Goal: Transaction & Acquisition: Purchase product/service

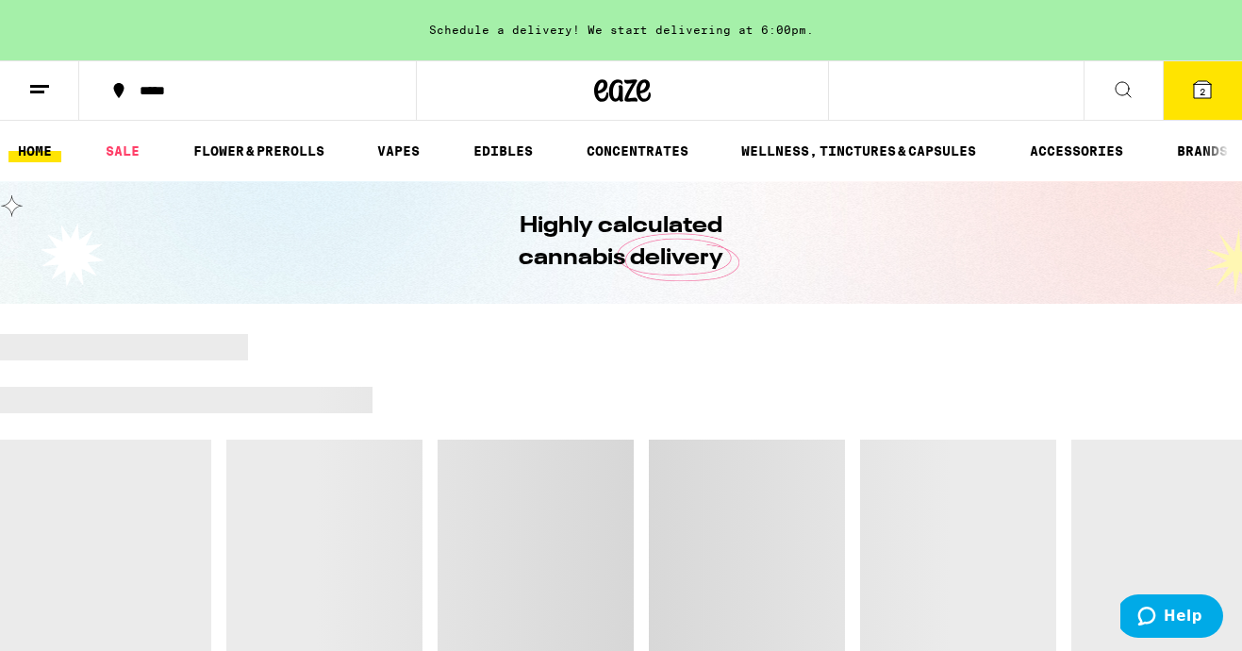
click at [1201, 101] on button "2" at bounding box center [1202, 90] width 79 height 58
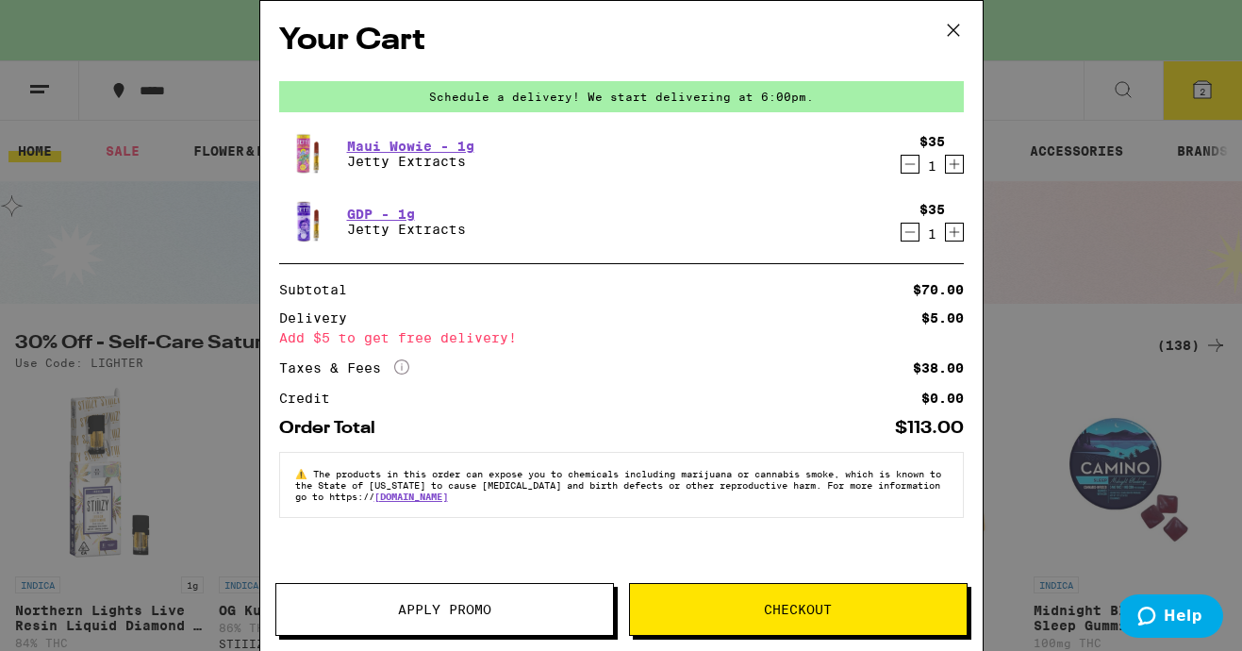
click at [794, 597] on button "Checkout" at bounding box center [798, 609] width 339 height 53
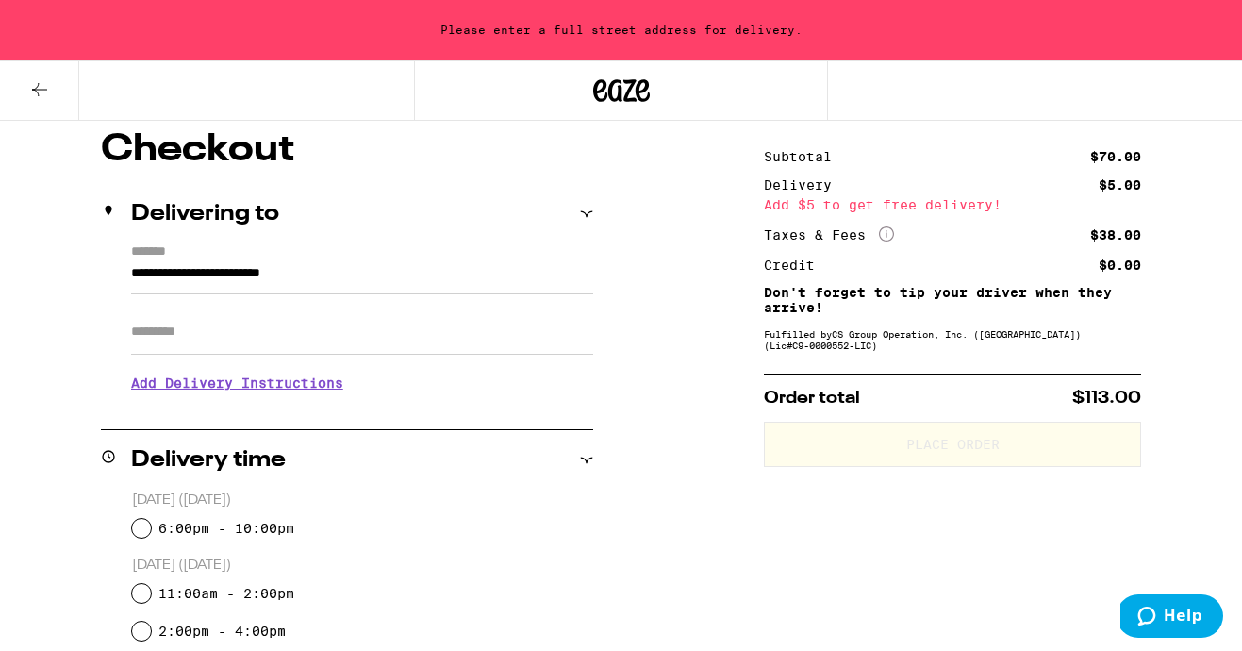
scroll to position [165, 0]
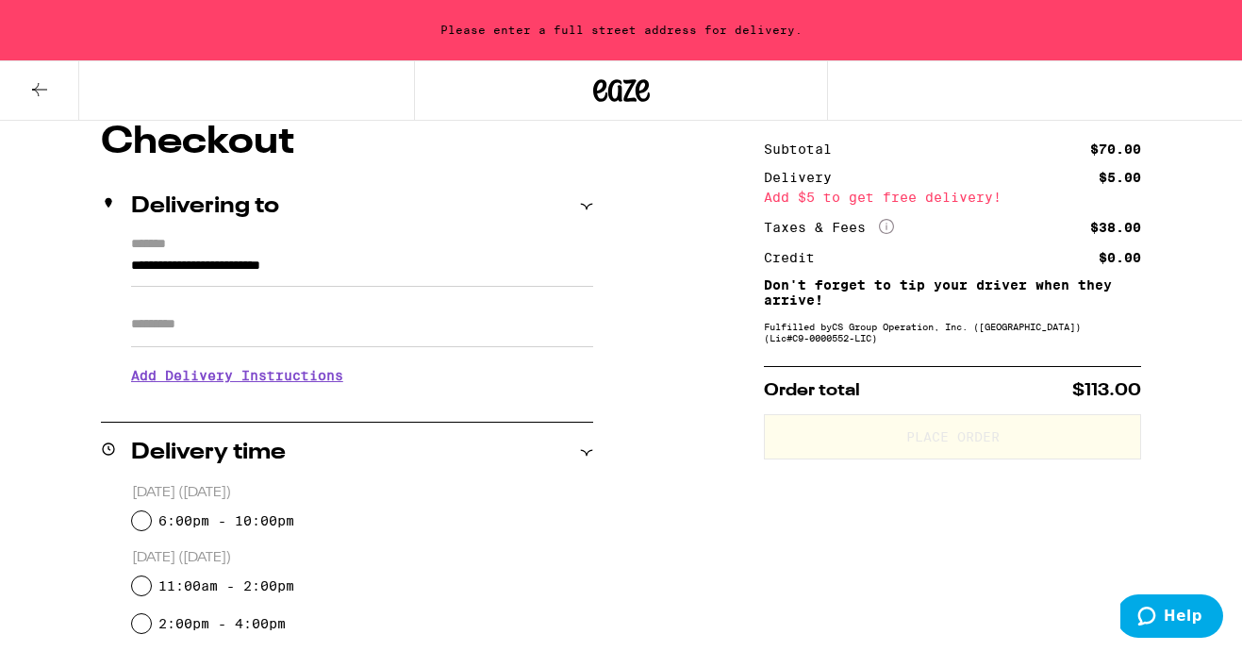
click at [268, 332] on input "Apt/Suite" at bounding box center [362, 324] width 462 height 45
type input "*"
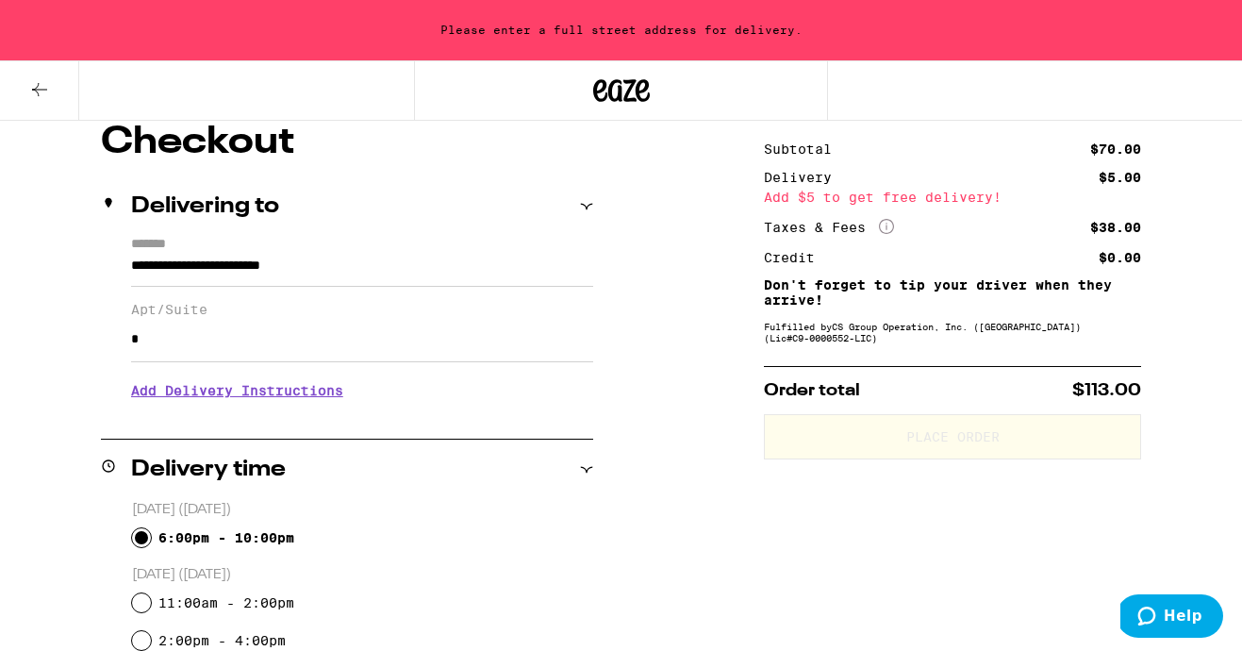
click at [144, 534] on input "6:00pm - 10:00pm" at bounding box center [141, 537] width 19 height 19
radio input "true"
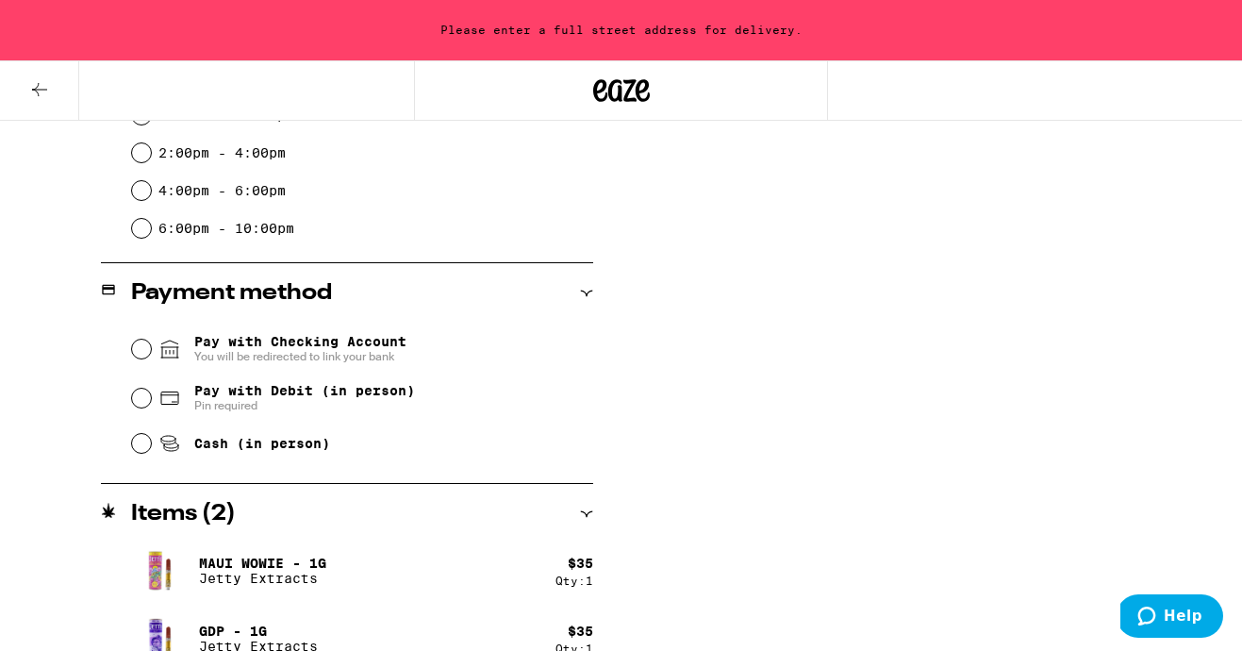
scroll to position [657, 0]
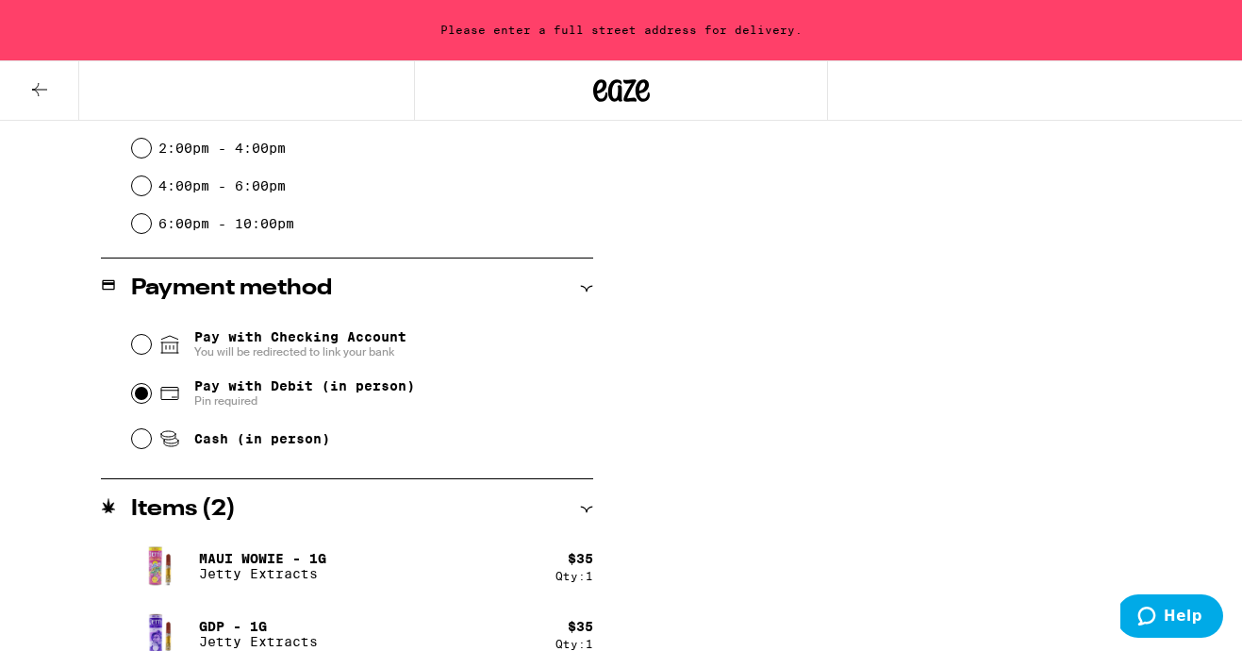
click at [146, 394] on input "Pay with Debit (in person) Pin required" at bounding box center [141, 393] width 19 height 19
radio input "true"
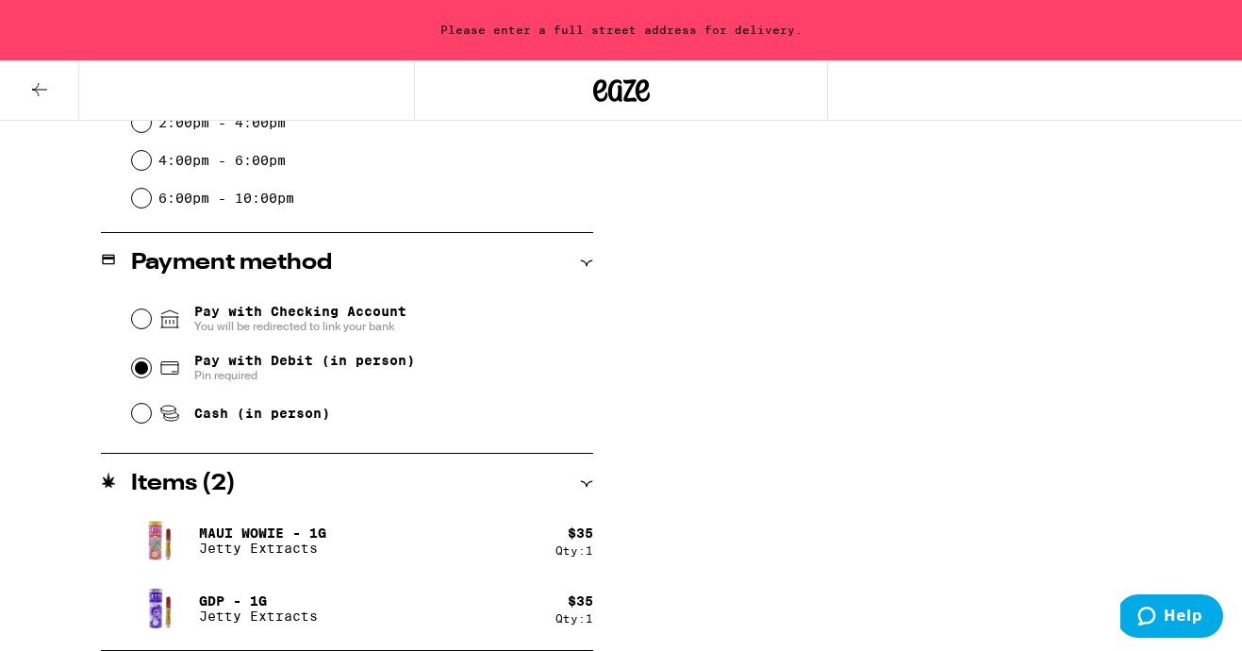
scroll to position [0, 0]
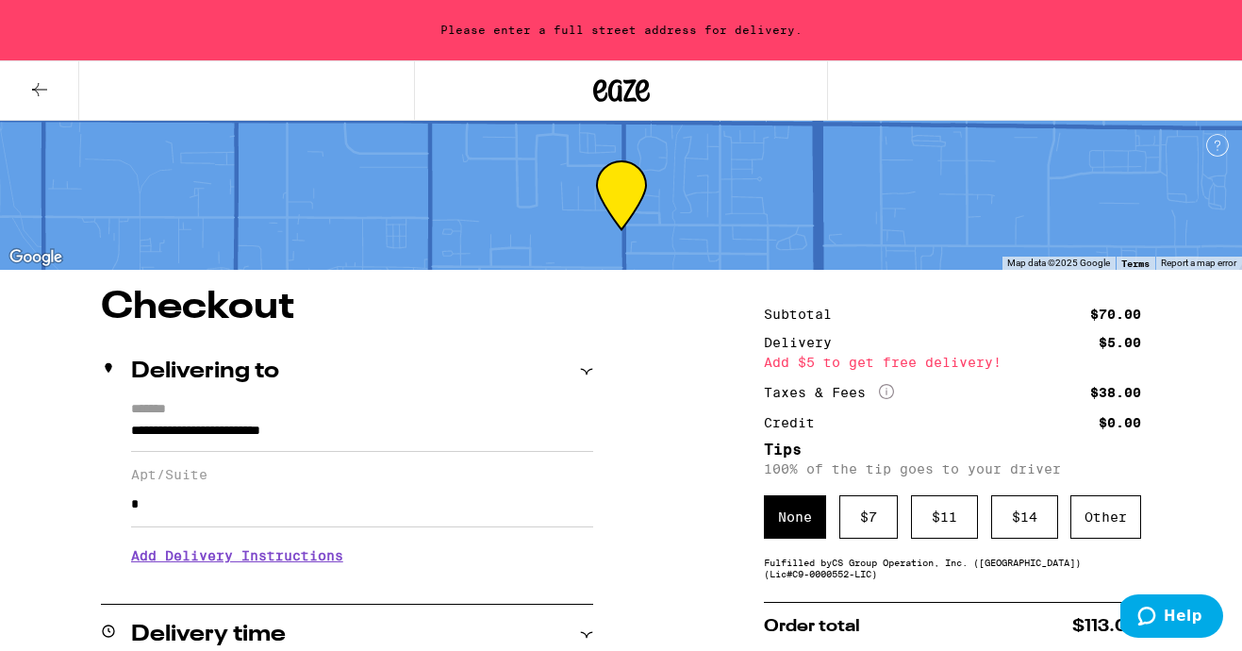
click at [23, 82] on button at bounding box center [39, 90] width 79 height 59
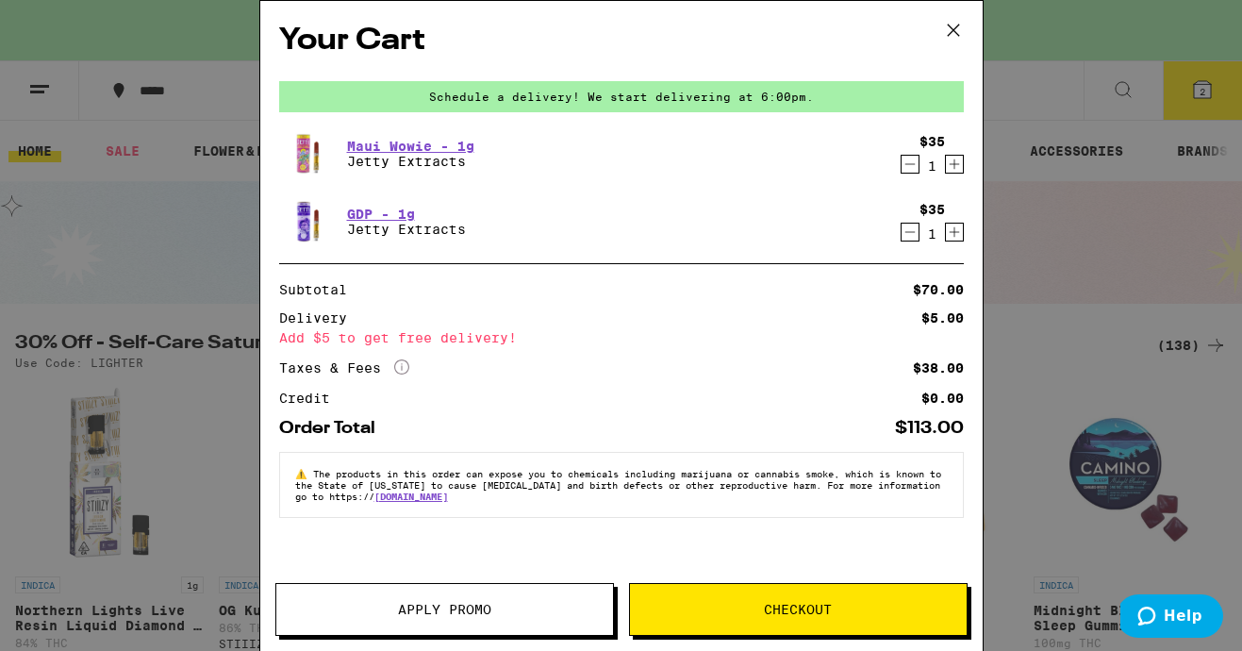
click at [129, 264] on div "Your Cart Schedule a delivery! We start delivering at 6:00pm. Maui Wowie - 1g J…" at bounding box center [621, 325] width 1242 height 651
click at [495, 153] on div "Maui Wowie - 1g Jetty Extracts" at bounding box center [585, 153] width 612 height 53
click at [511, 151] on div "Maui Wowie - 1g Jetty Extracts" at bounding box center [585, 153] width 612 height 53
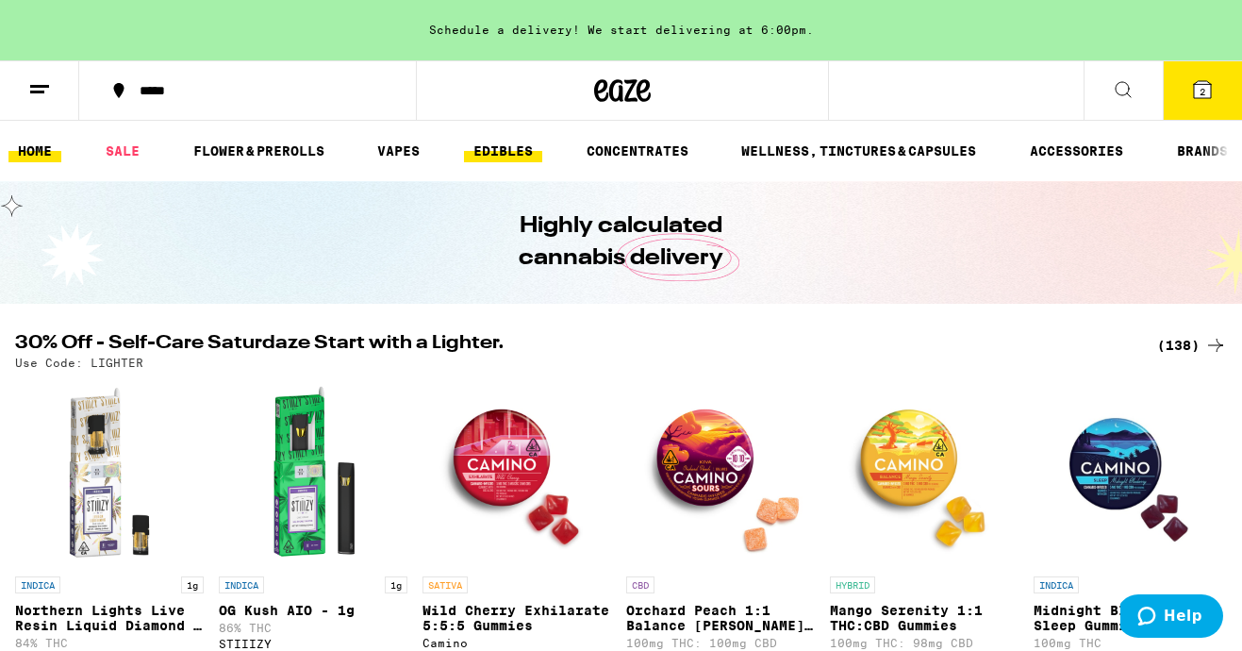
click at [496, 147] on link "EDIBLES" at bounding box center [503, 151] width 78 height 23
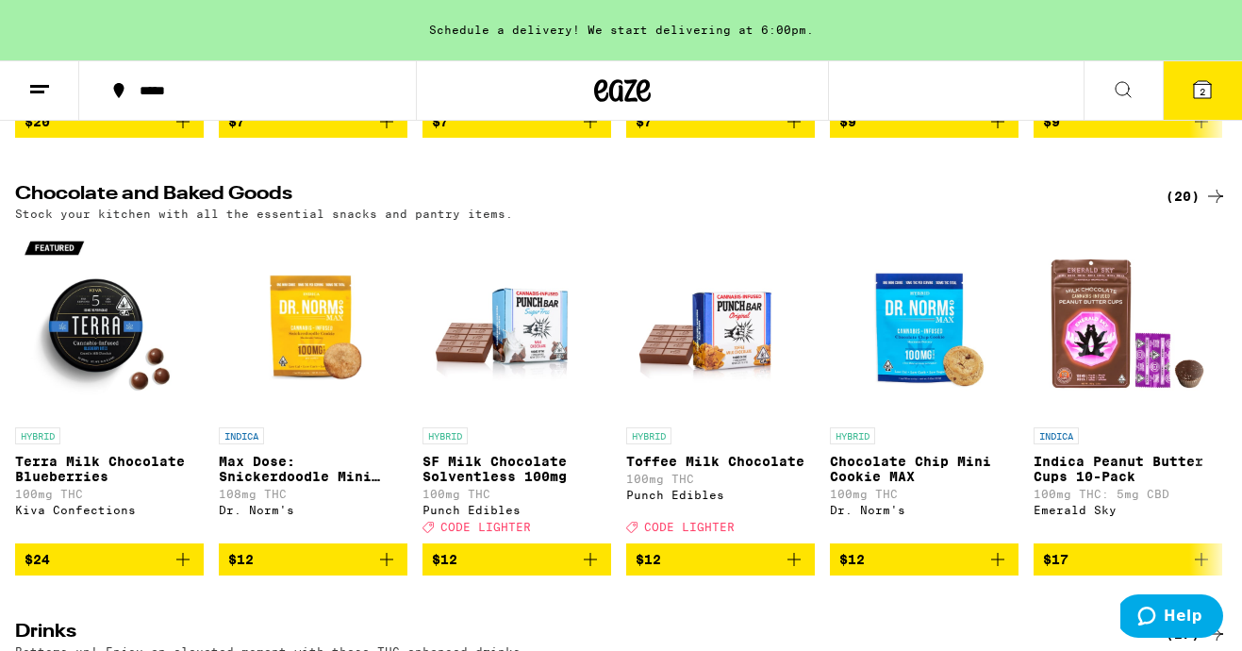
scroll to position [577, 0]
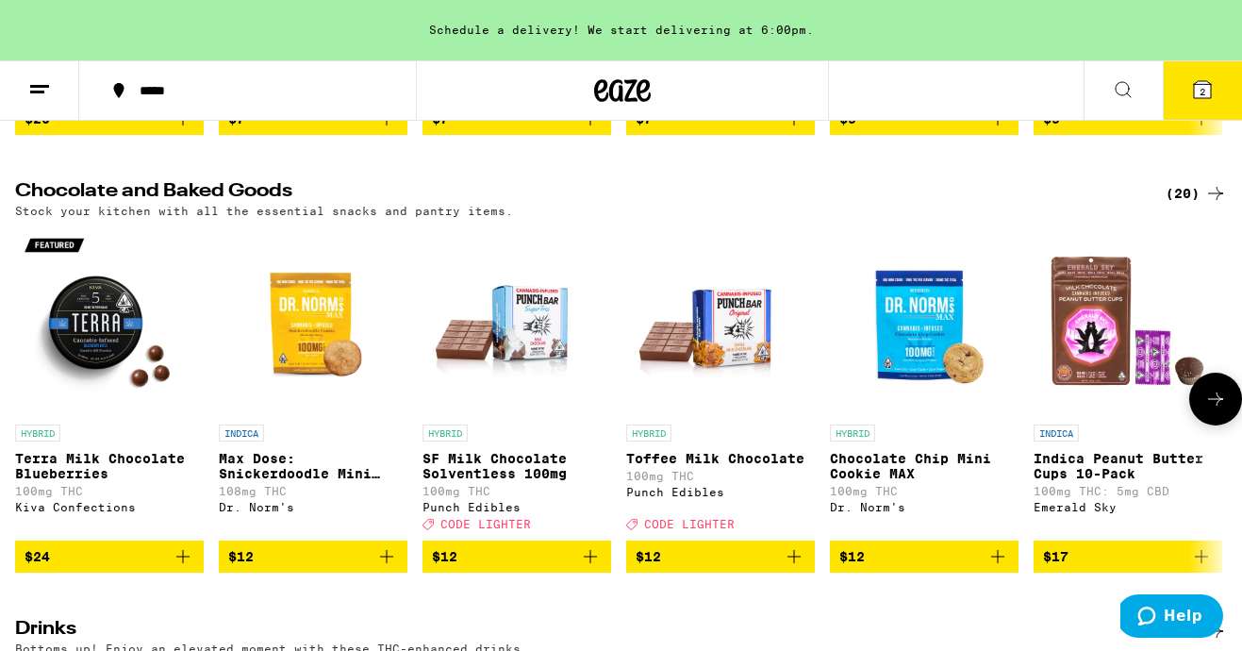
click at [1221, 406] on icon at bounding box center [1215, 398] width 15 height 13
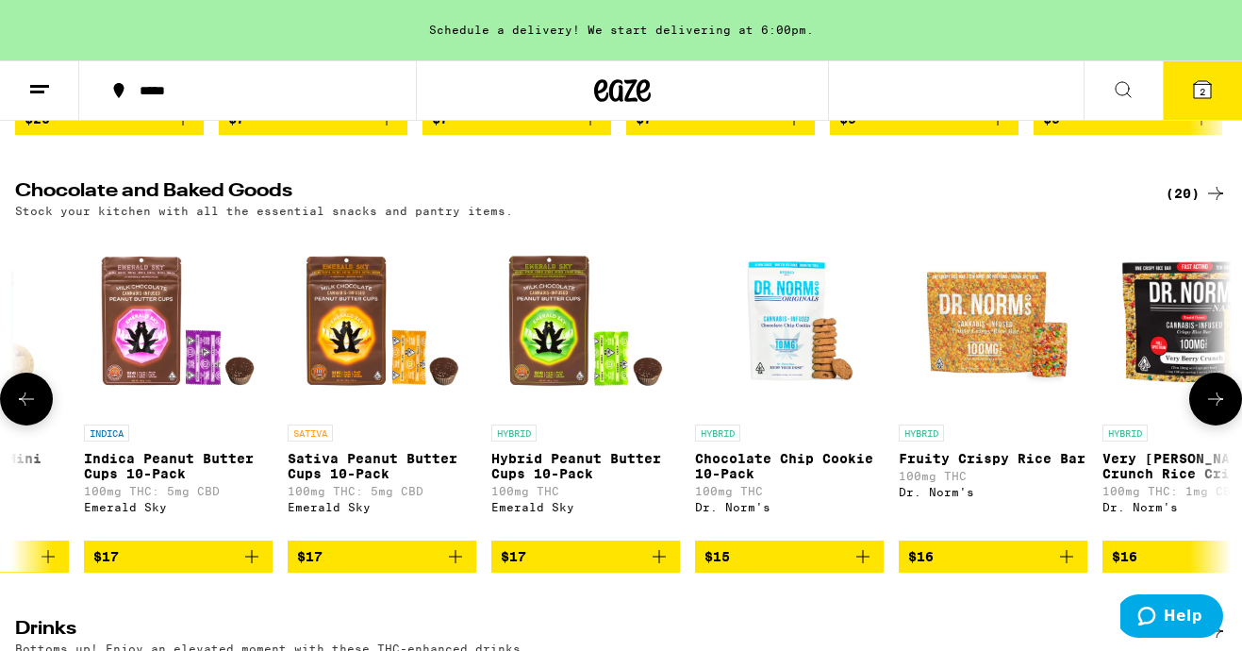
scroll to position [0, 1007]
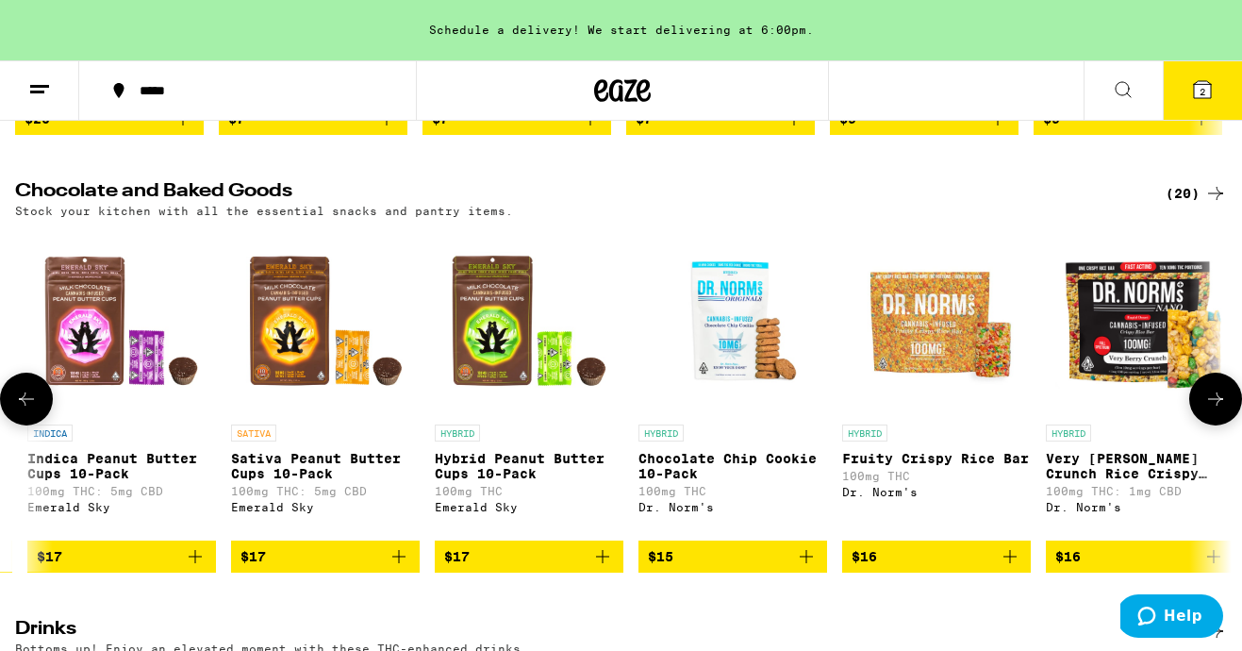
click at [1221, 406] on icon at bounding box center [1215, 398] width 15 height 13
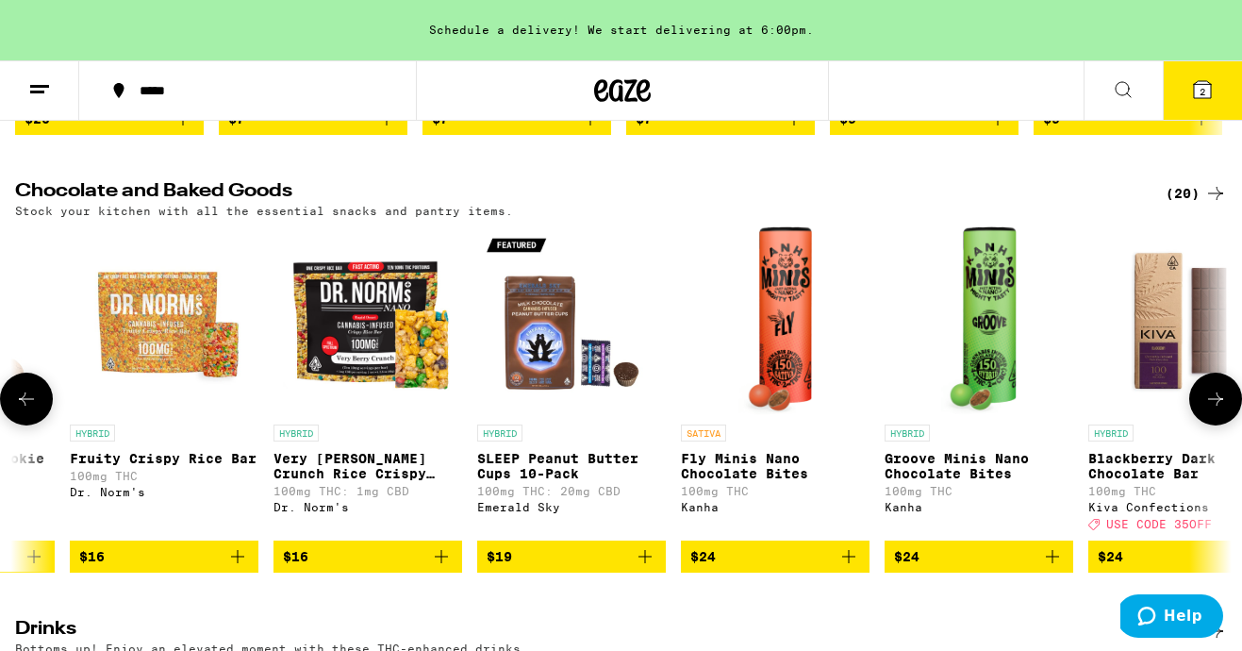
scroll to position [0, 2013]
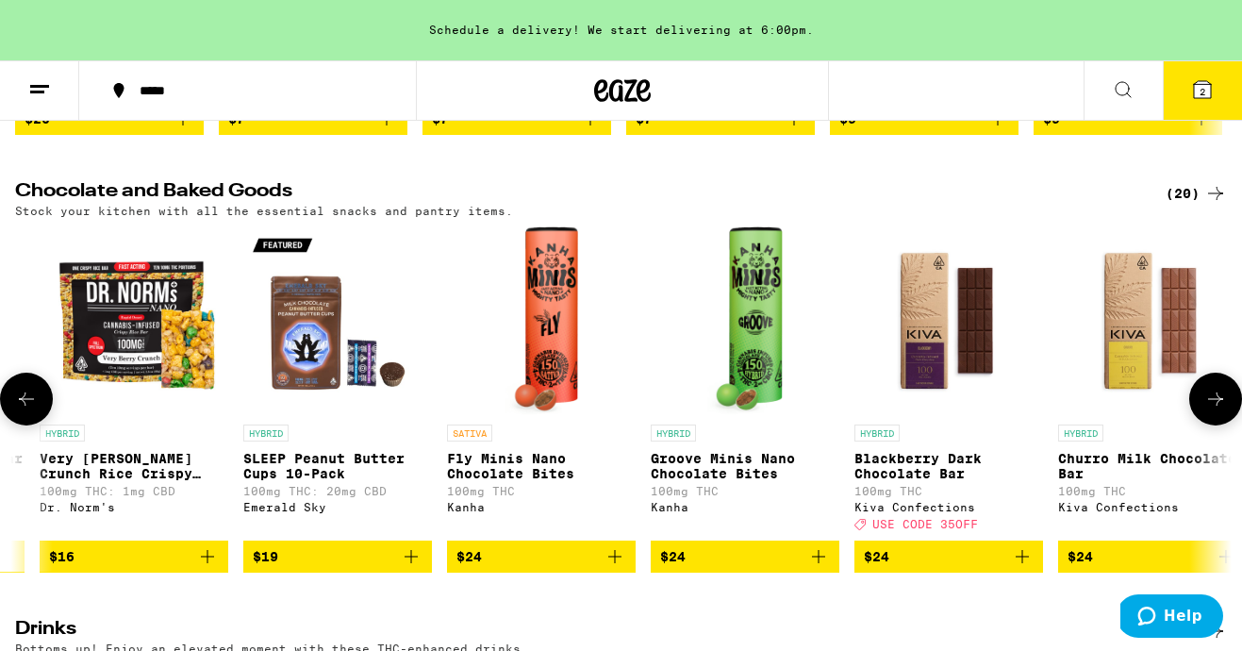
click at [1221, 406] on icon at bounding box center [1215, 398] width 15 height 13
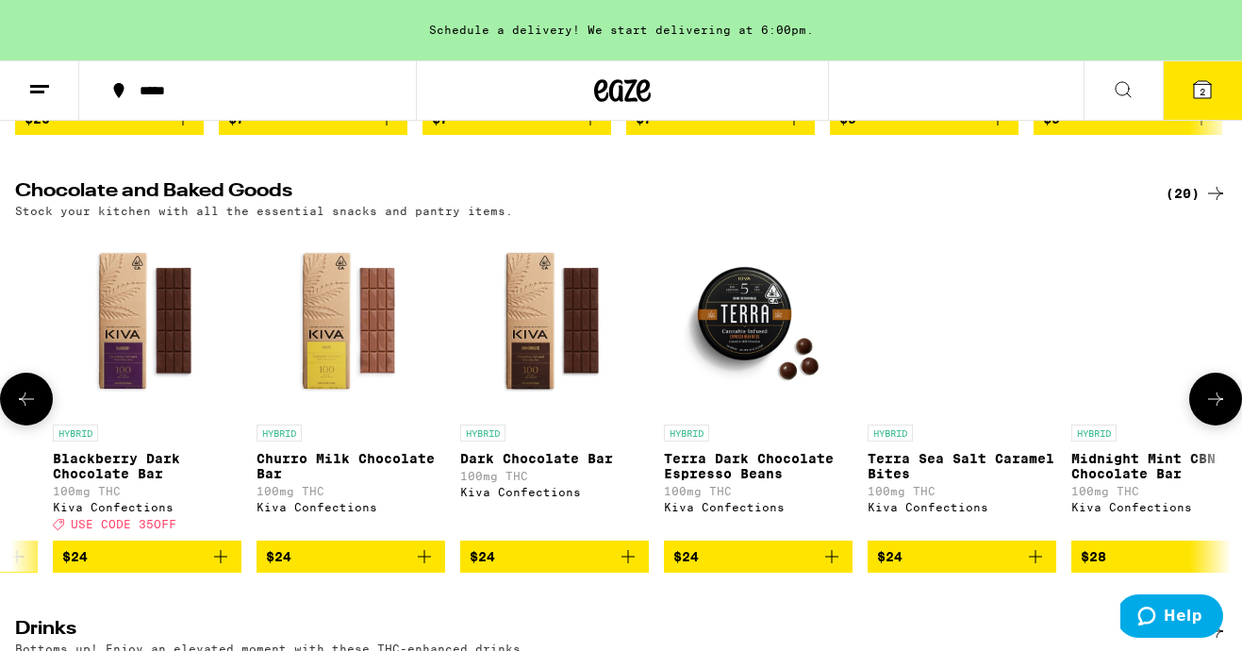
scroll to position [0, 2863]
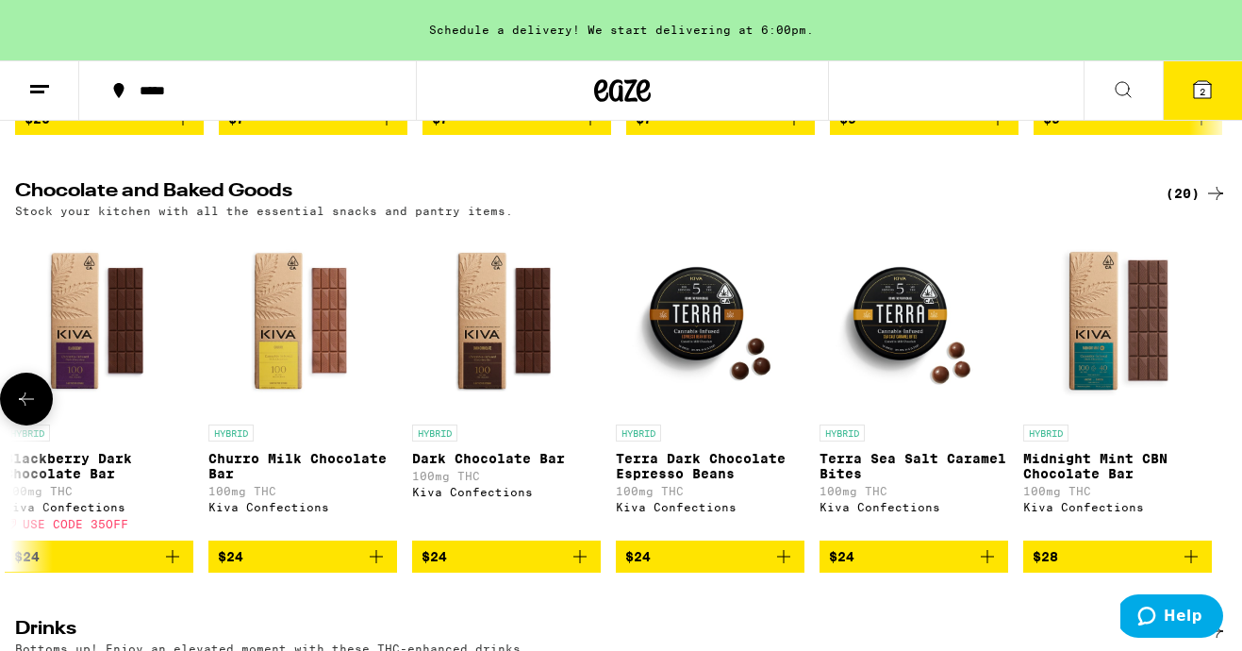
click at [23, 406] on icon at bounding box center [26, 398] width 15 height 13
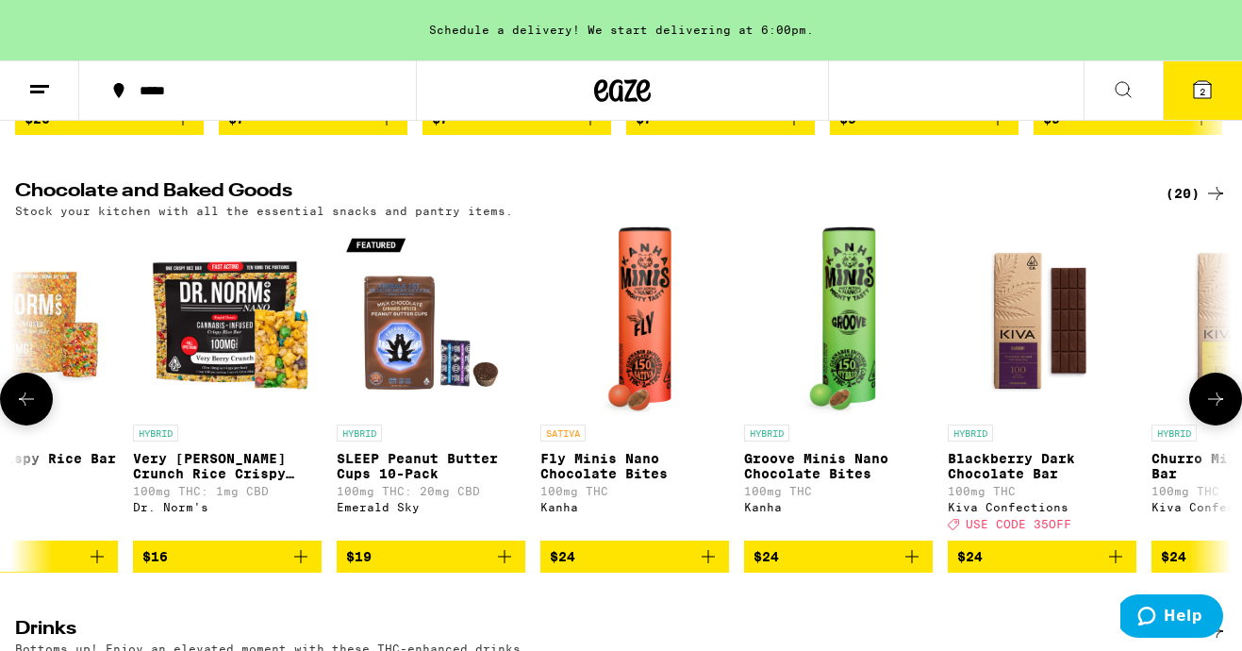
click at [23, 406] on icon at bounding box center [26, 398] width 15 height 13
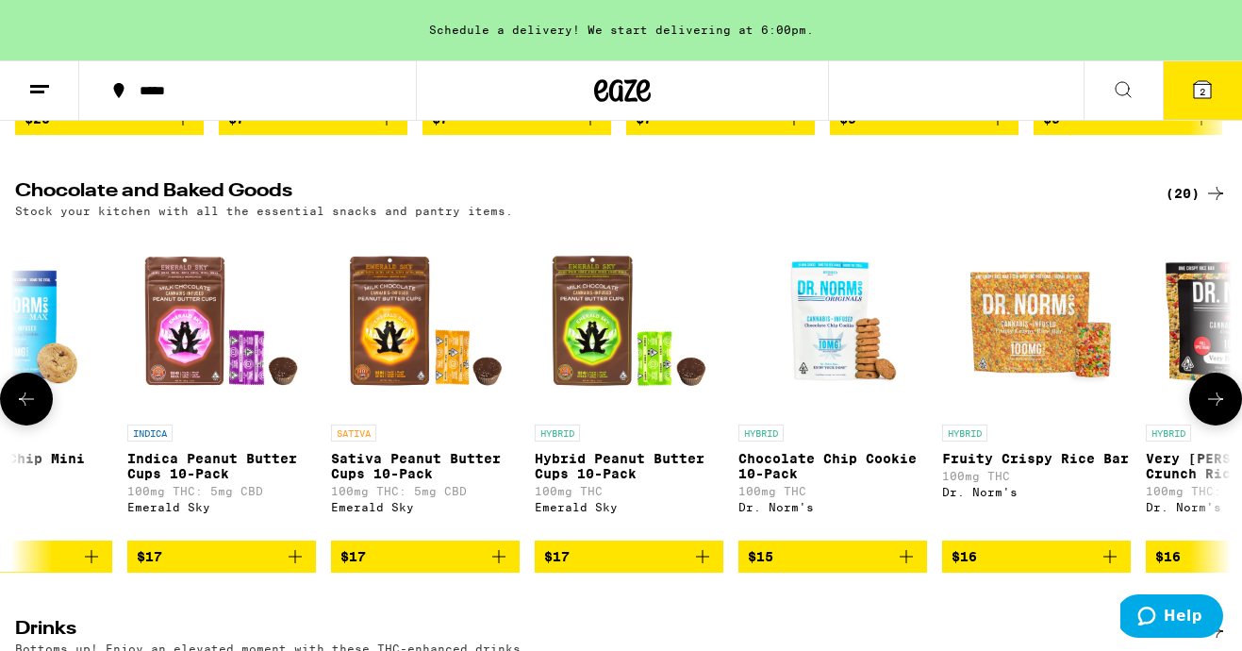
click at [23, 406] on icon at bounding box center [26, 398] width 15 height 13
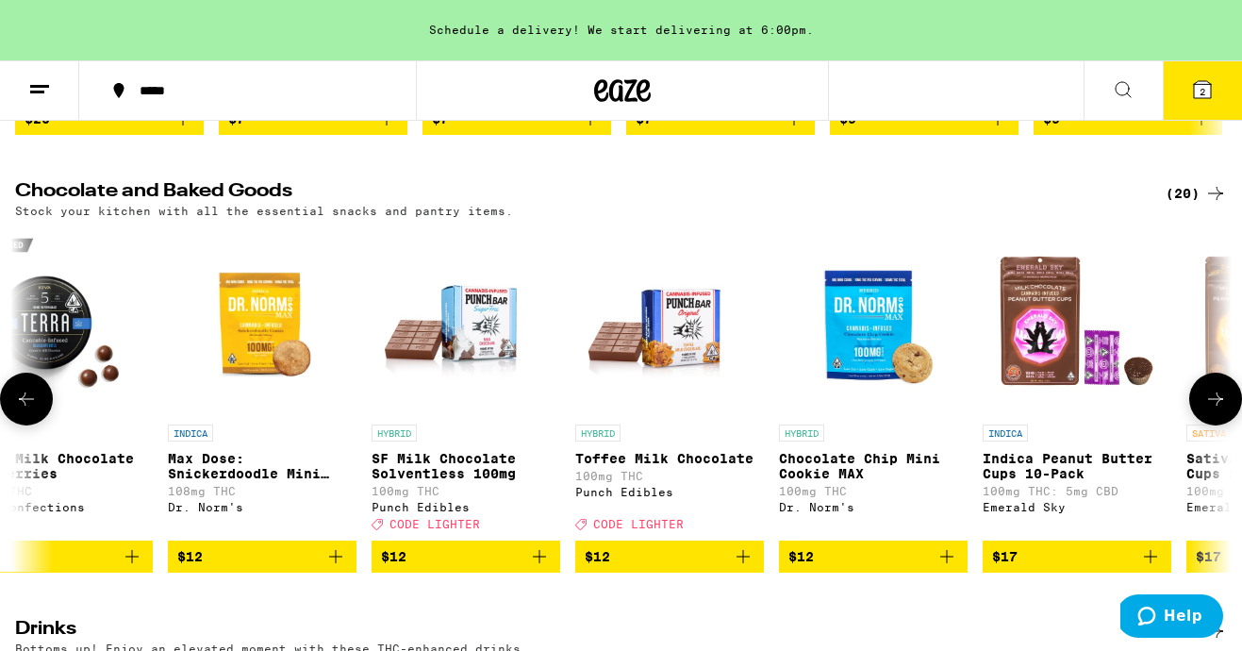
scroll to position [0, 0]
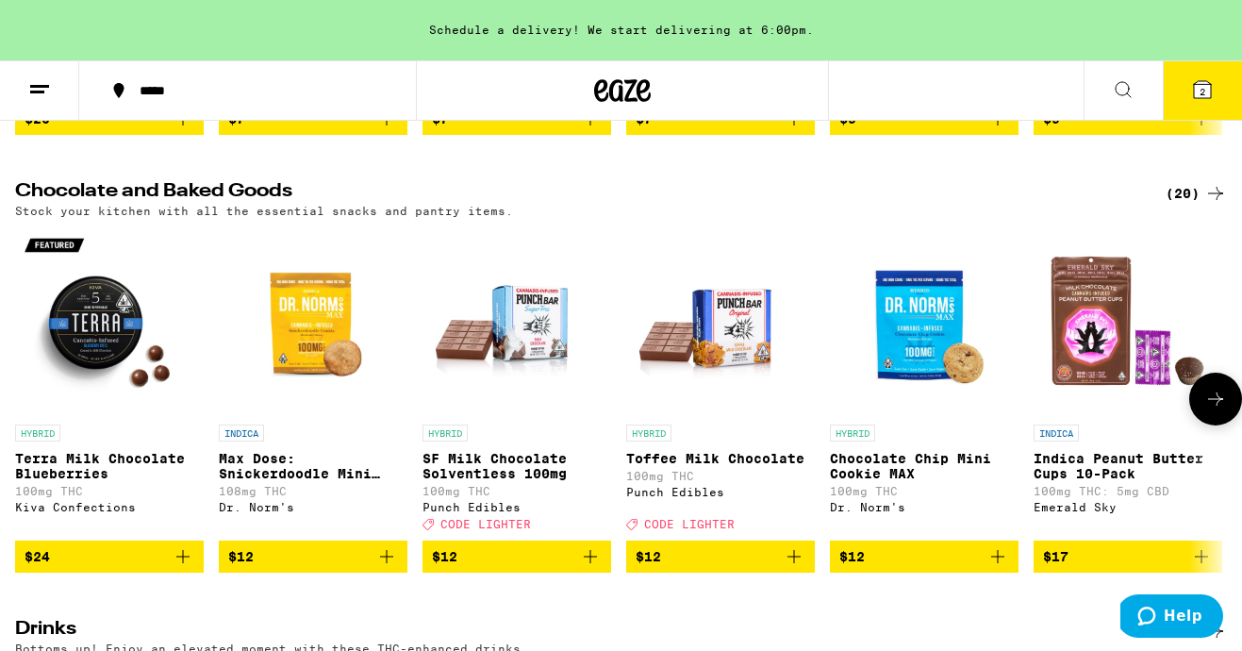
click at [23, 421] on div at bounding box center [26, 399] width 53 height 53
click at [308, 335] on img "Open page for Max Dose: Snickerdoodle Mini Cookie - Indica from Dr. Norm's" at bounding box center [313, 320] width 189 height 189
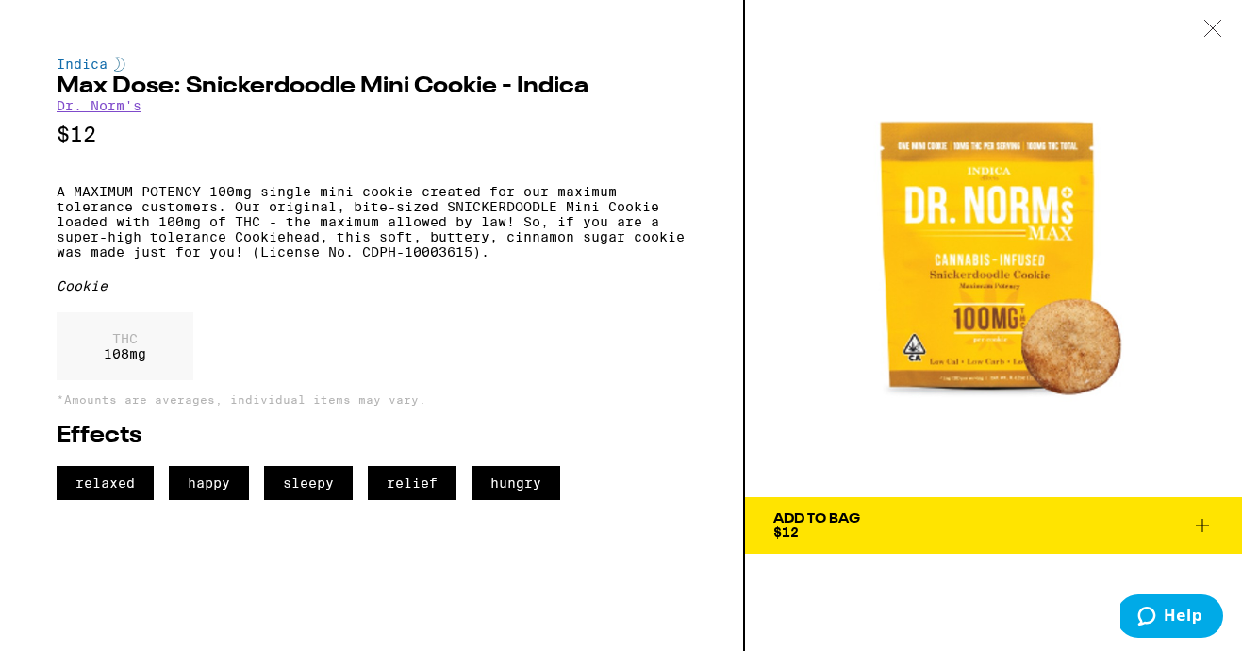
click at [976, 525] on span "Add To Bag $12" at bounding box center [994, 525] width 441 height 26
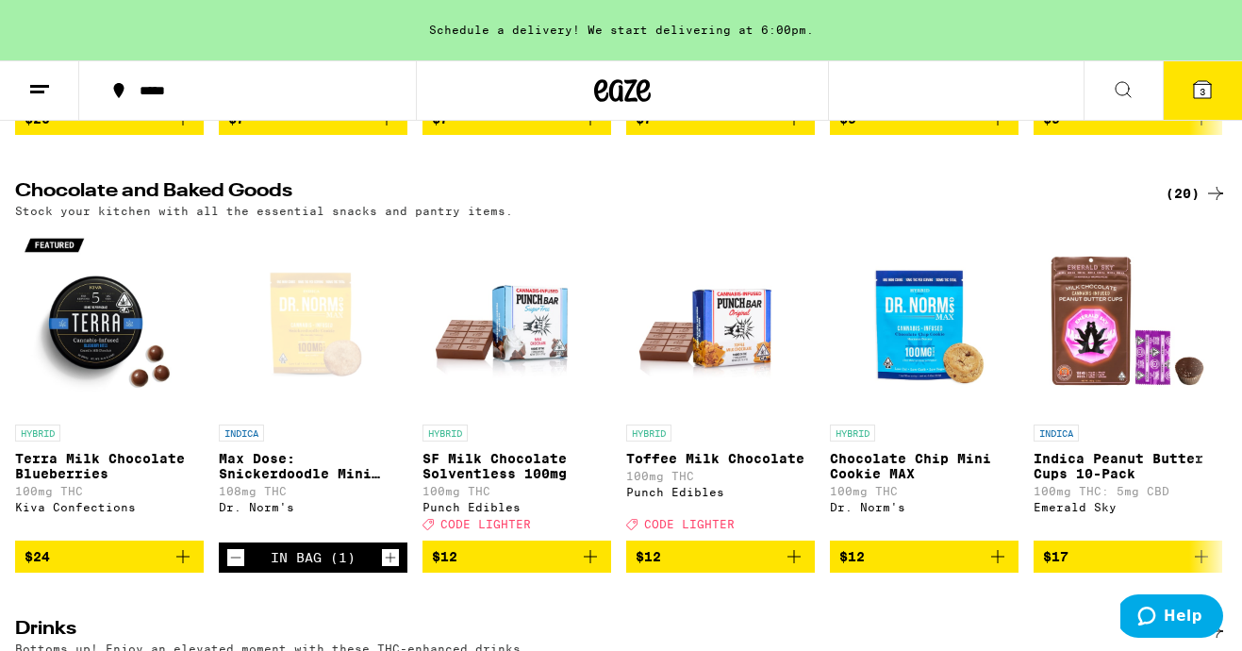
click at [1199, 92] on icon at bounding box center [1202, 89] width 17 height 17
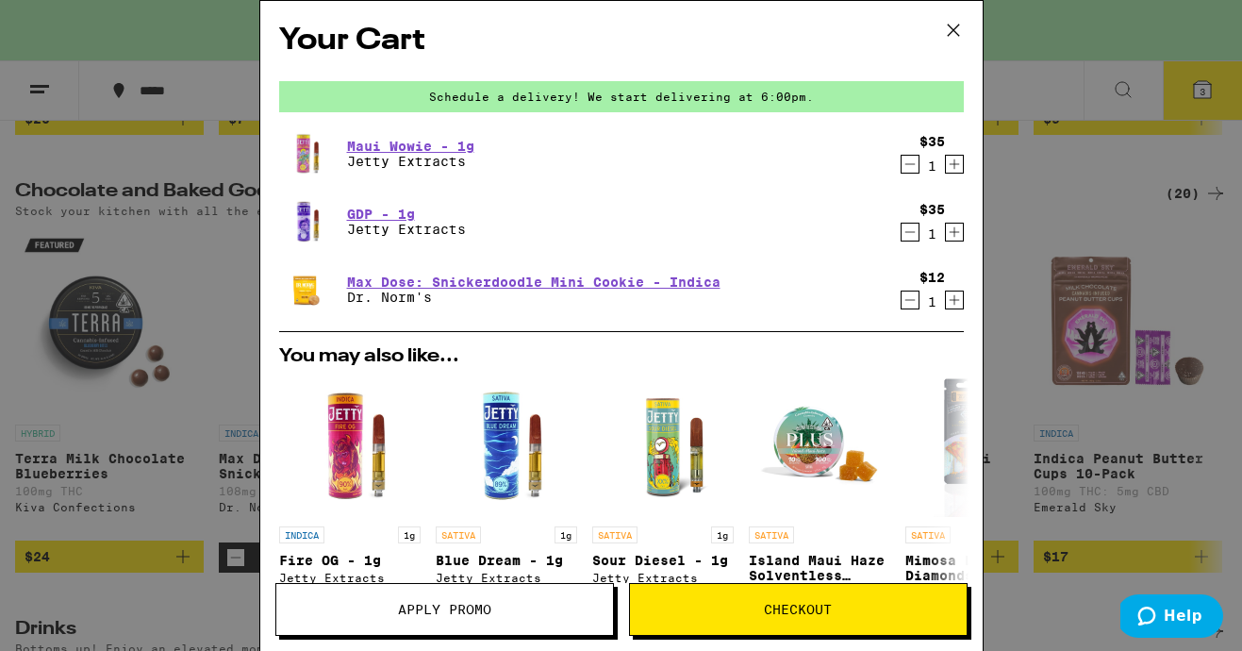
click at [785, 603] on span "Checkout" at bounding box center [798, 609] width 68 height 13
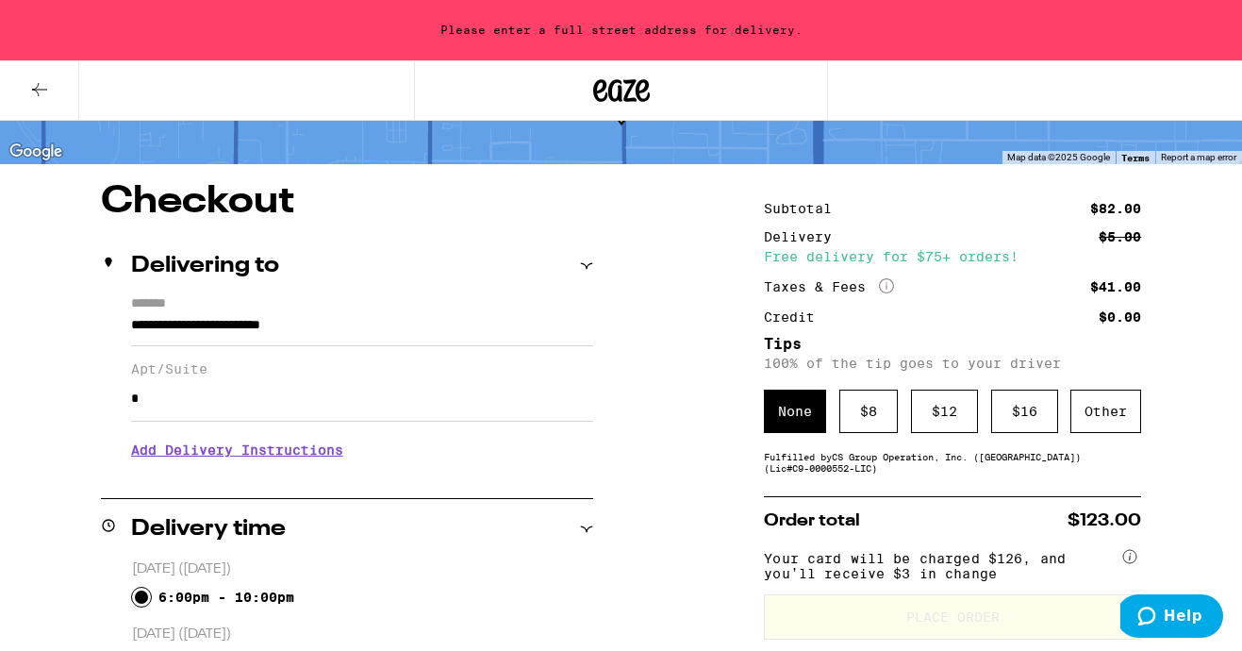
scroll to position [134, 0]
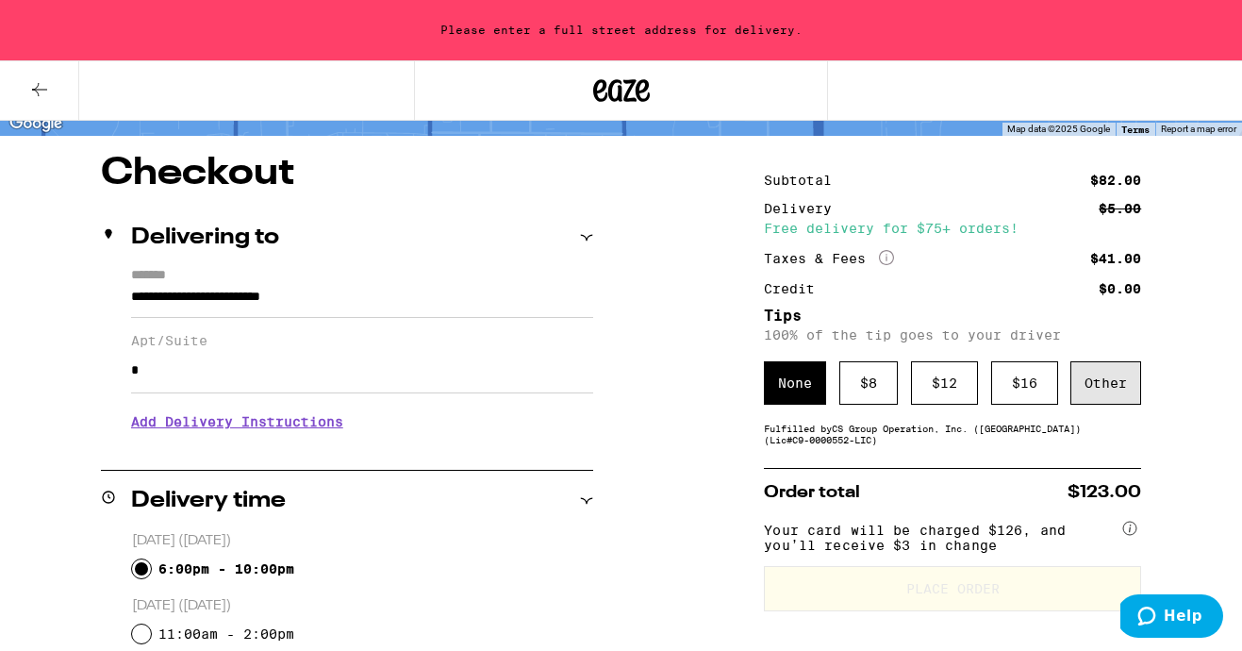
click at [1091, 397] on div "Other" at bounding box center [1106, 382] width 71 height 43
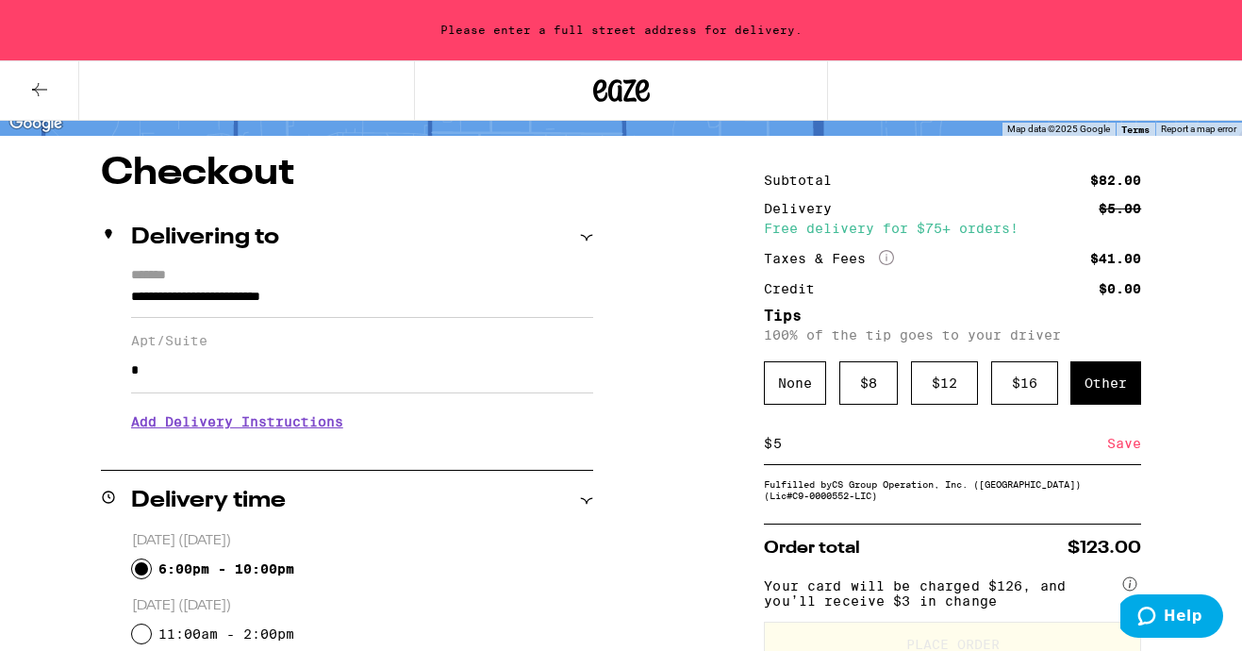
type input "5"
click at [1118, 452] on div "Save" at bounding box center [1124, 444] width 34 height 42
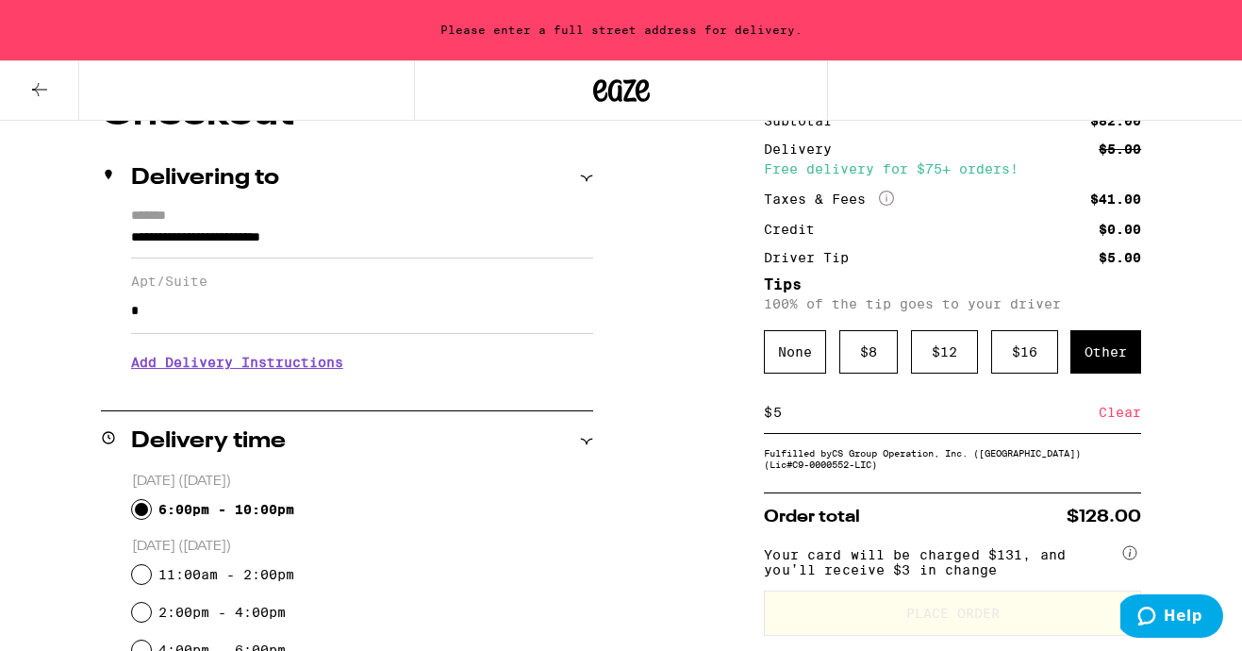
scroll to position [194, 0]
click at [789, 420] on input "5" at bounding box center [936, 411] width 326 height 17
click at [1124, 413] on div "Save" at bounding box center [1124, 412] width 34 height 42
drag, startPoint x: 800, startPoint y: 415, endPoint x: 732, endPoint y: 414, distance: 67.9
click at [732, 415] on div "**********" at bounding box center [621, 650] width 1242 height 1113
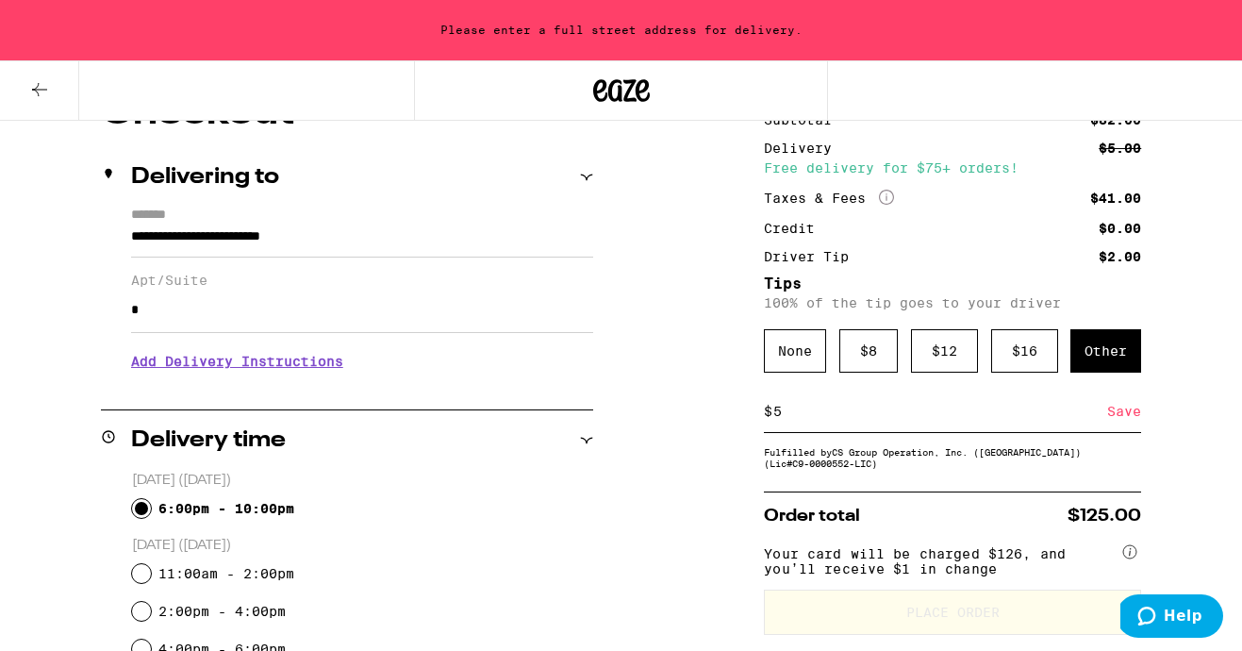
type input "5"
click at [1120, 426] on div "Save" at bounding box center [1124, 412] width 34 height 42
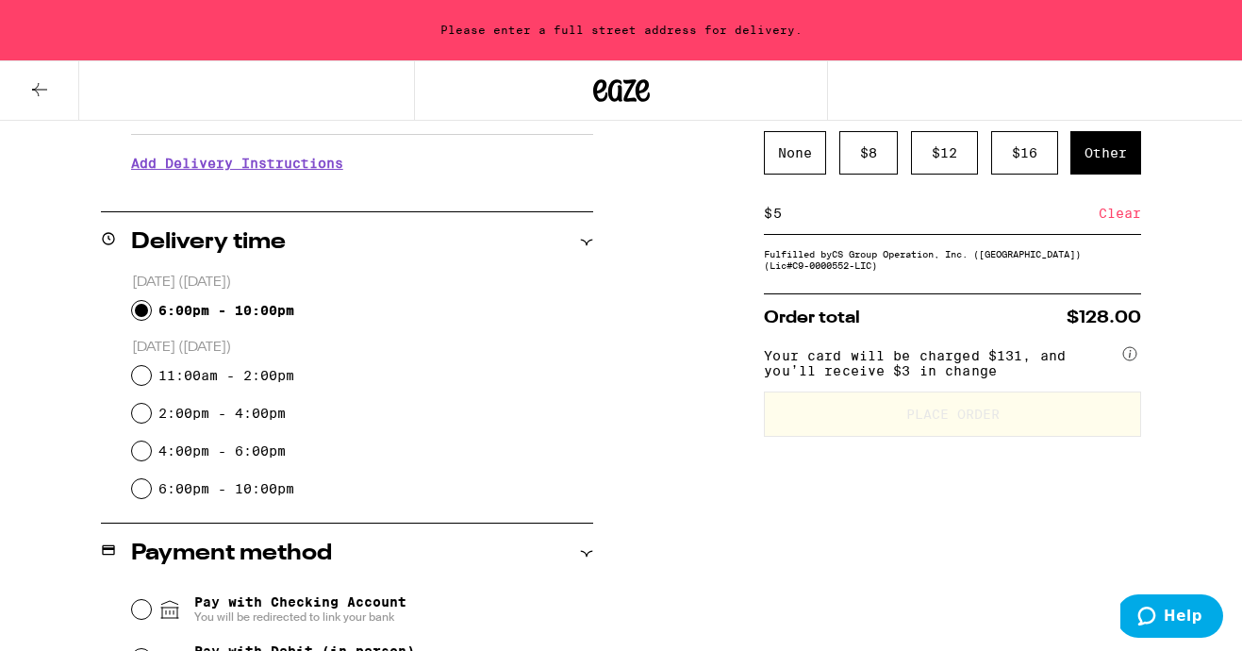
scroll to position [359, 0]
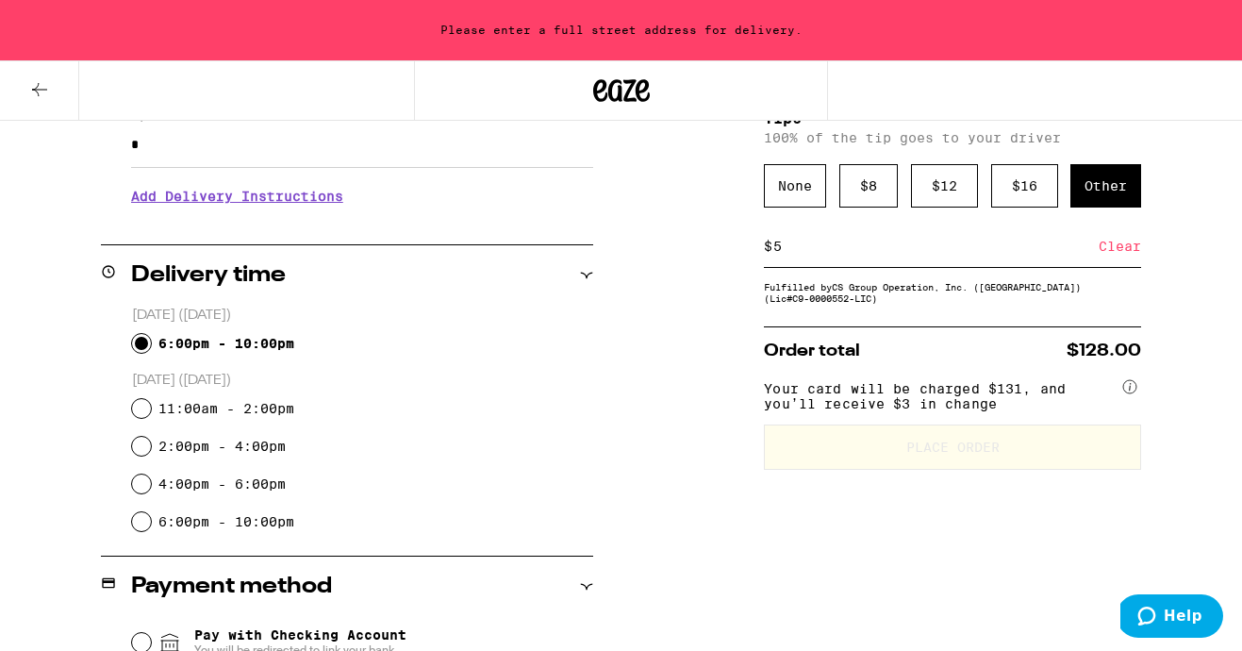
click at [871, 254] on input "5" at bounding box center [936, 246] width 326 height 17
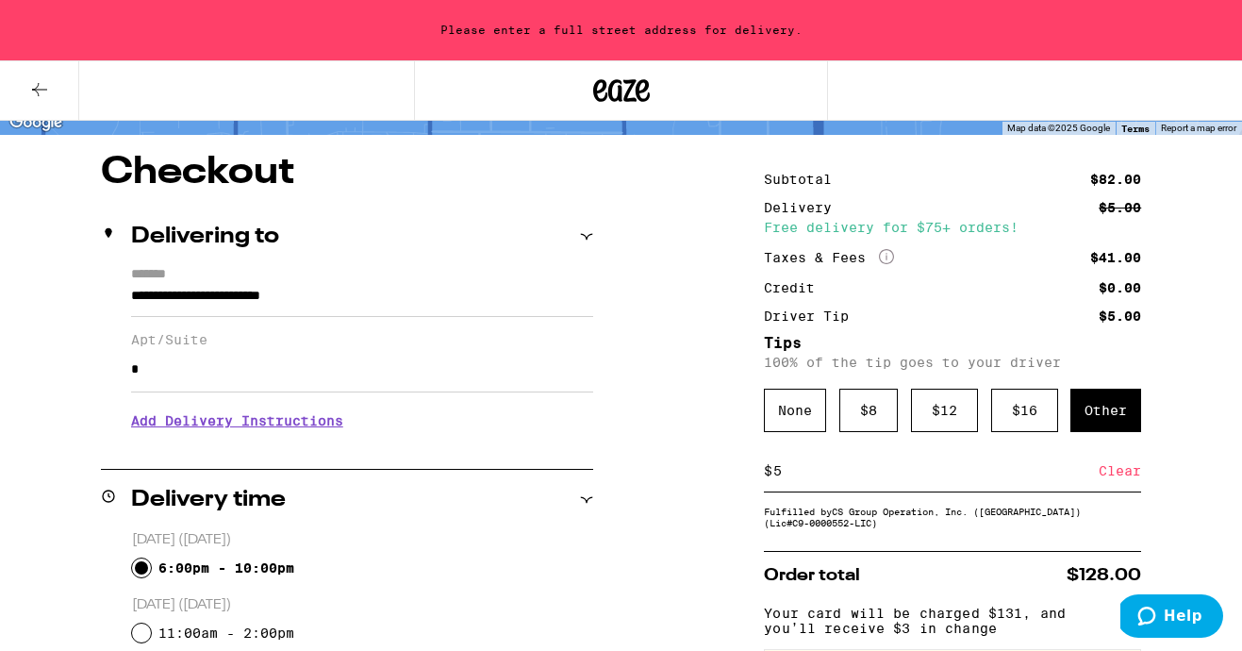
scroll to position [137, 0]
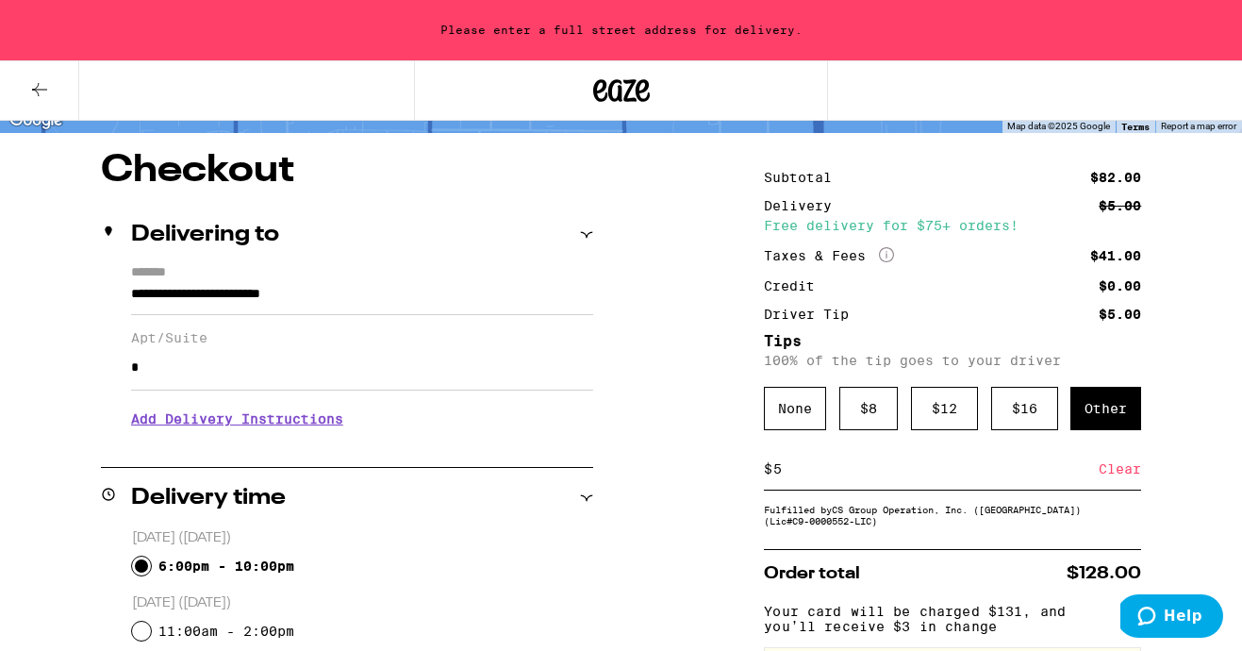
click at [1110, 421] on div "Other" at bounding box center [1106, 408] width 71 height 43
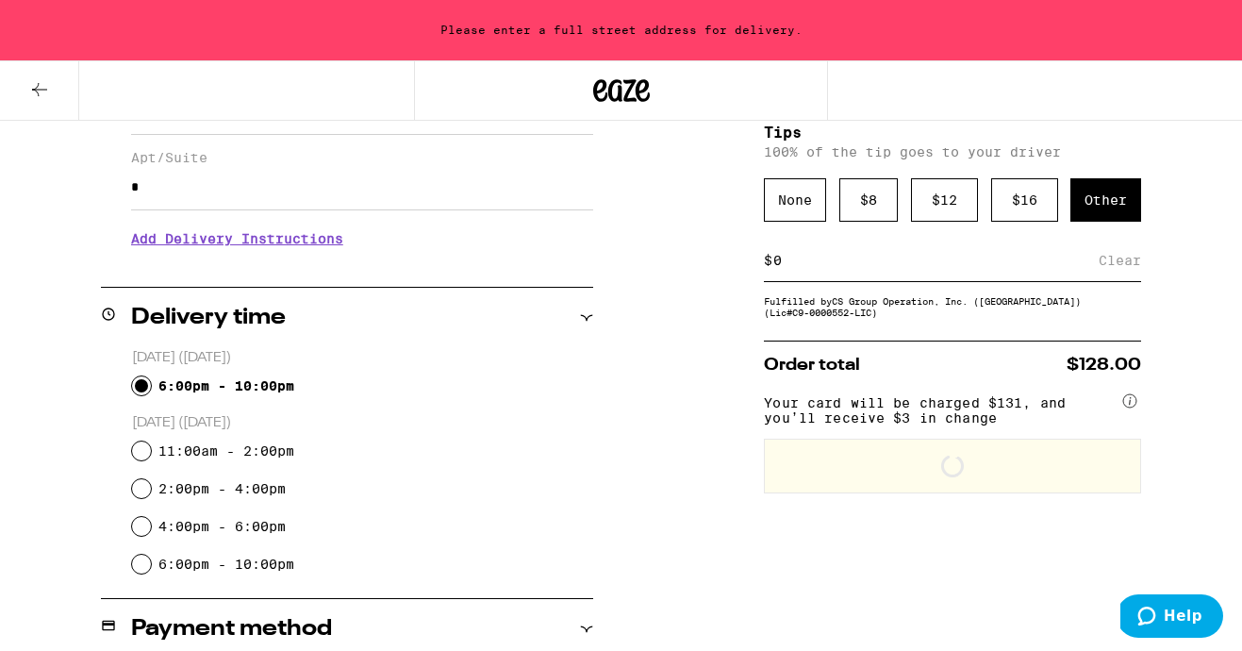
scroll to position [318, 0]
click at [882, 268] on input at bounding box center [936, 259] width 326 height 17
click at [1104, 261] on input "5" at bounding box center [940, 259] width 335 height 17
type input "5"
click at [1116, 261] on div "Save" at bounding box center [1124, 260] width 34 height 42
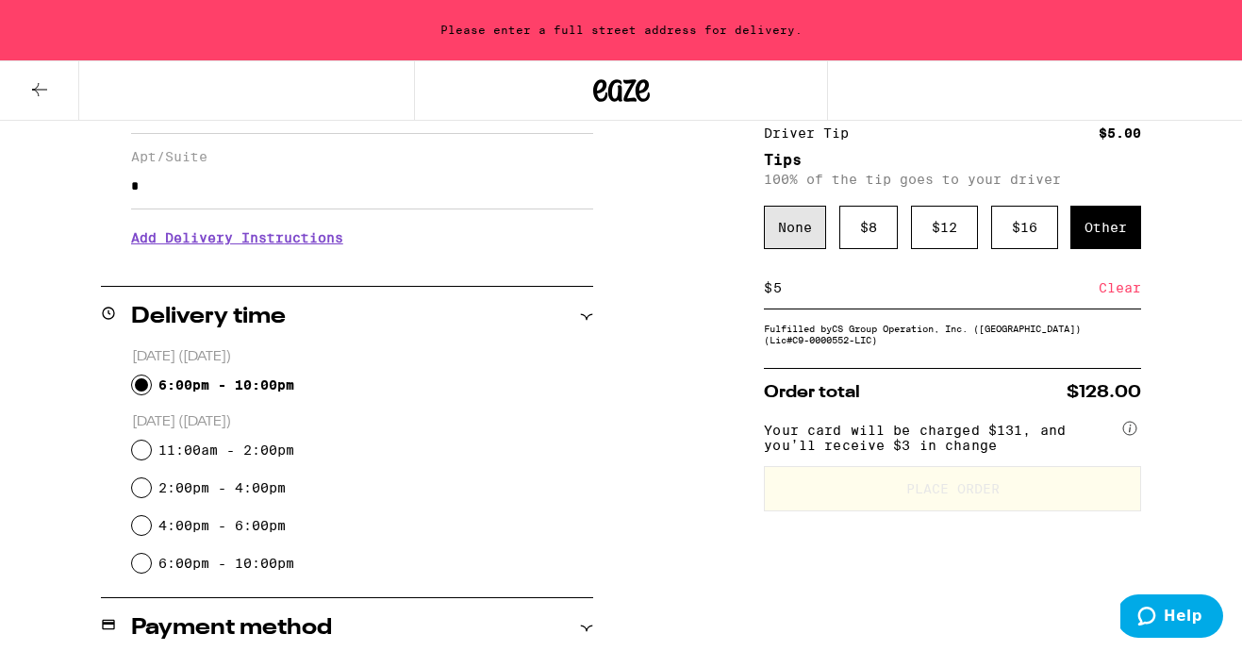
click at [801, 226] on div "None" at bounding box center [795, 227] width 62 height 43
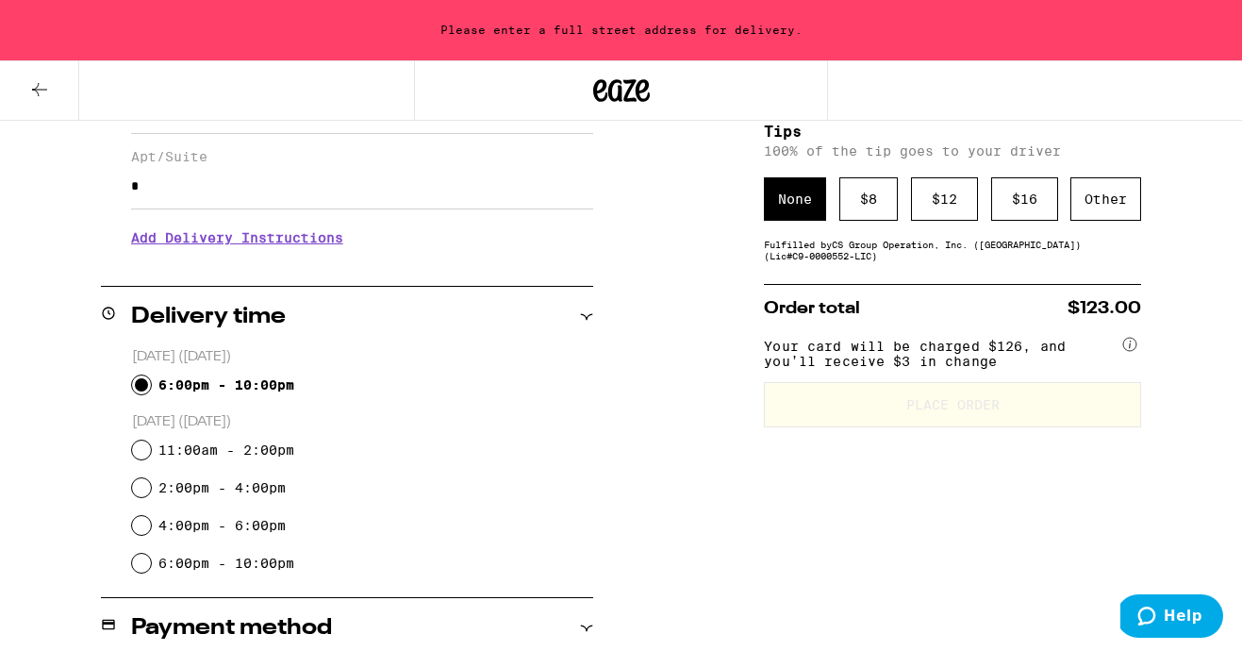
click at [1131, 350] on circle at bounding box center [1129, 344] width 13 height 13
click at [1120, 358] on div at bounding box center [1130, 345] width 23 height 26
click at [1122, 202] on div "Other" at bounding box center [1106, 198] width 71 height 43
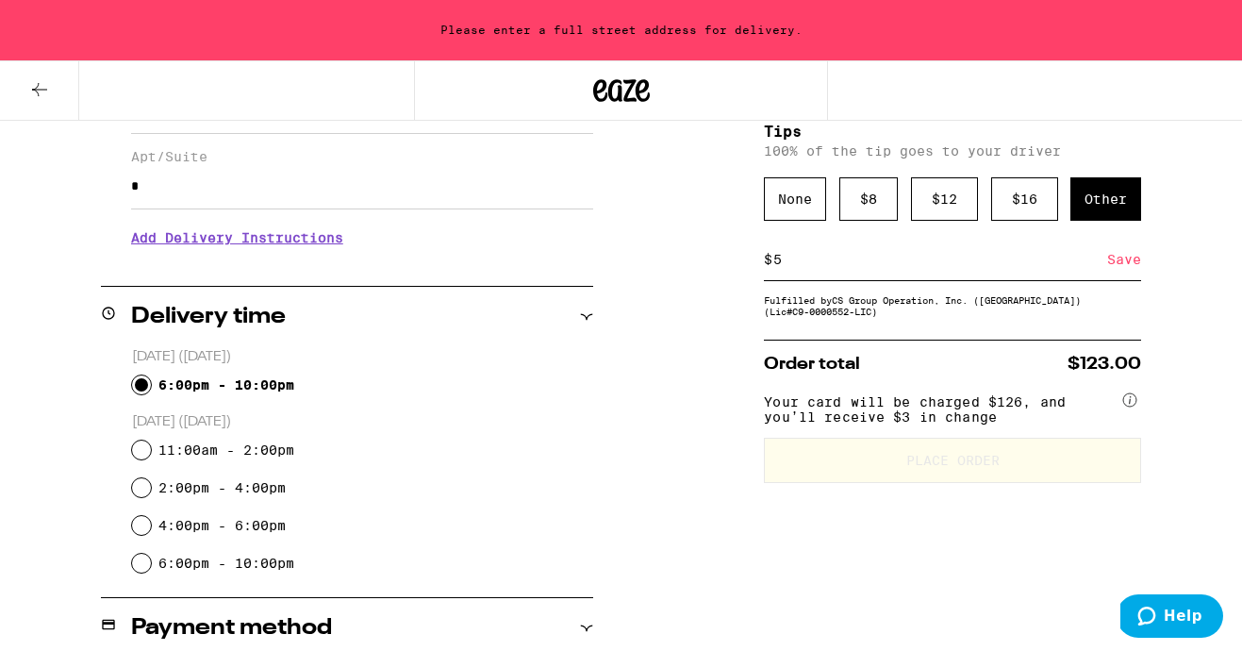
type input "5"
click at [1123, 259] on div "Save" at bounding box center [1124, 260] width 34 height 42
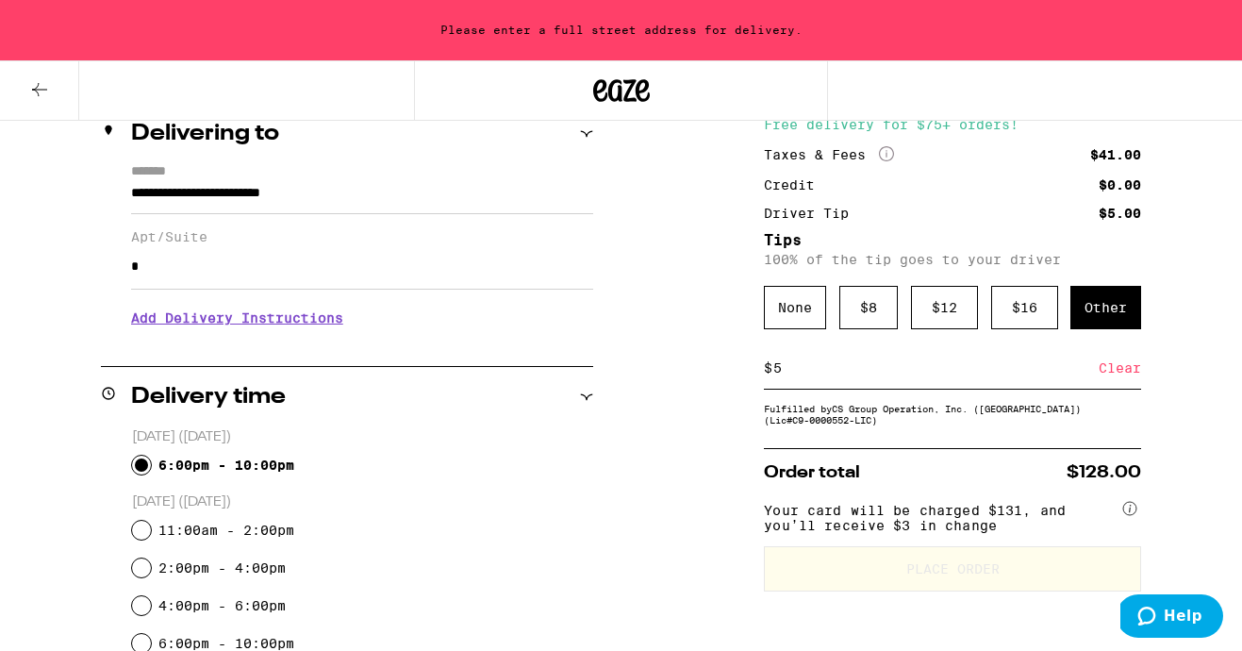
scroll to position [234, 0]
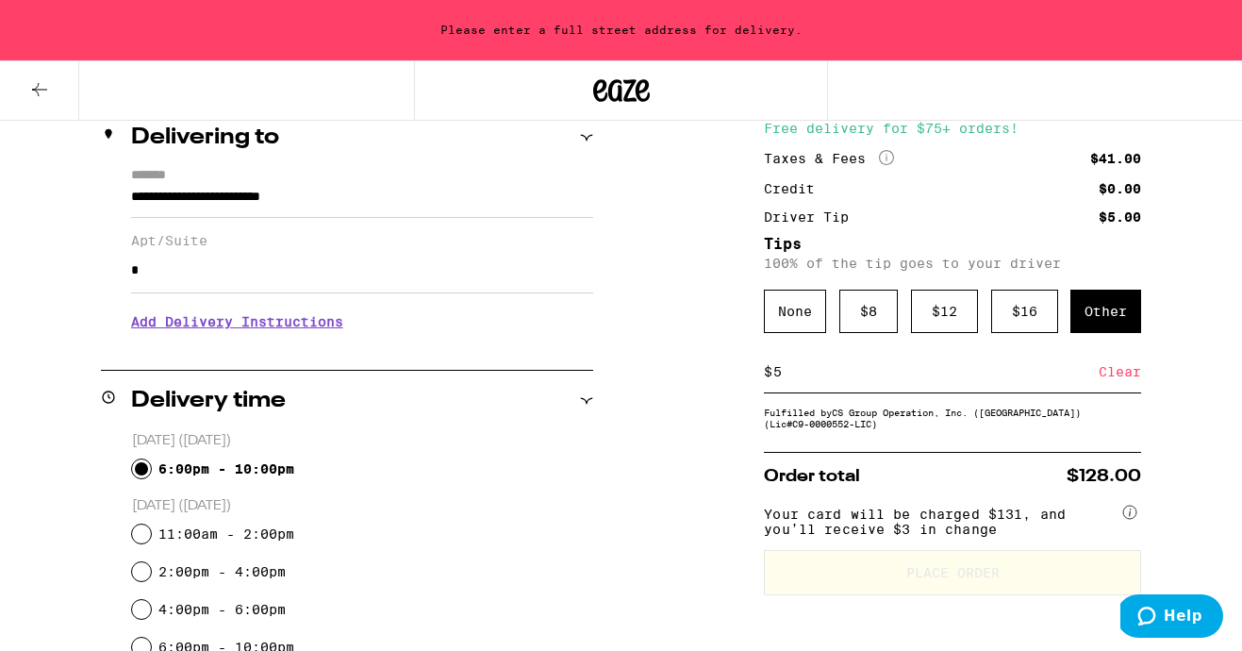
click at [370, 209] on input "**********" at bounding box center [362, 202] width 462 height 32
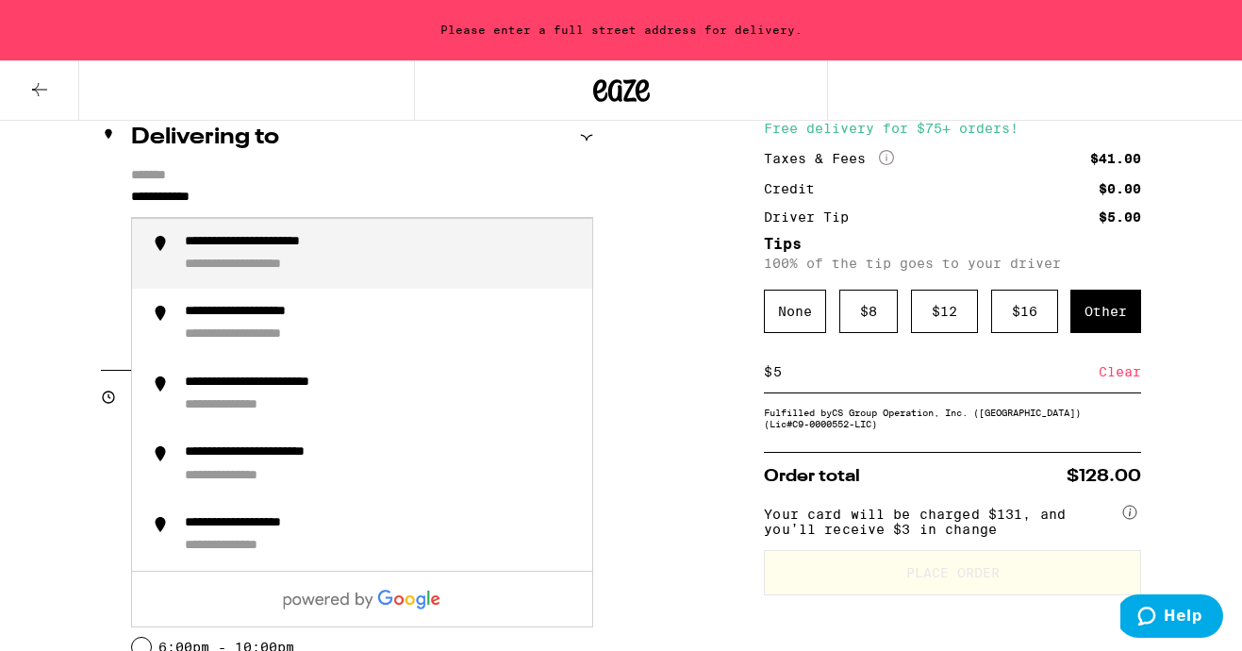
click at [376, 267] on div "**********" at bounding box center [381, 254] width 392 height 41
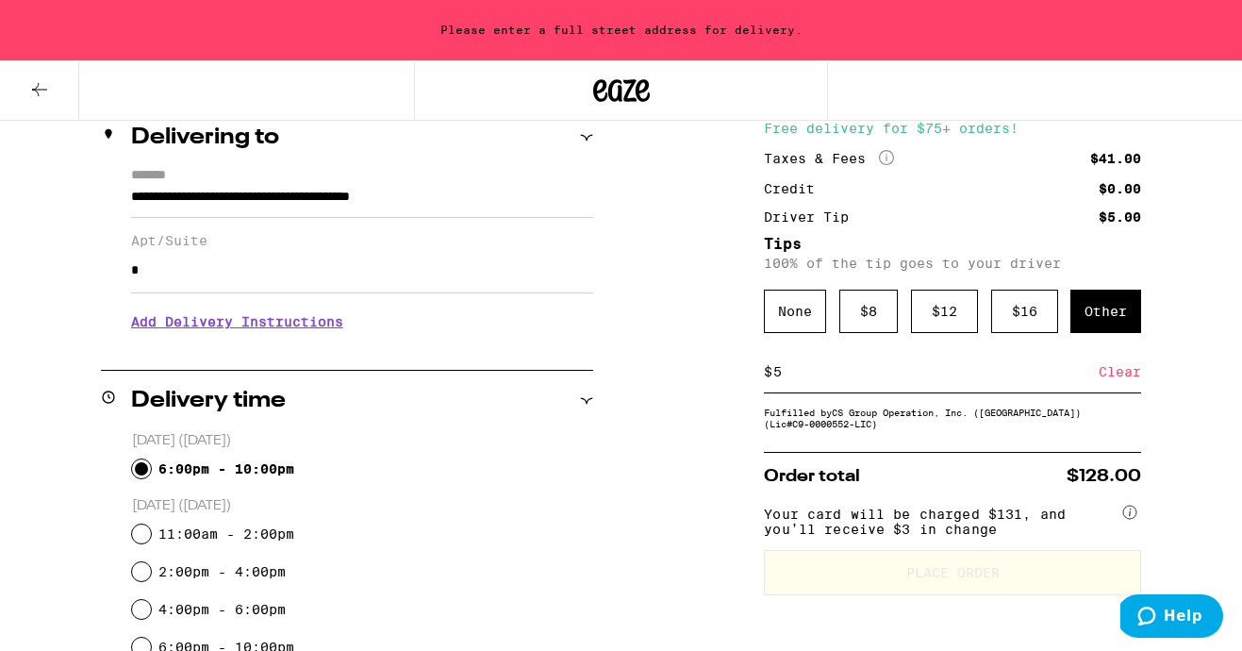
type input "**********"
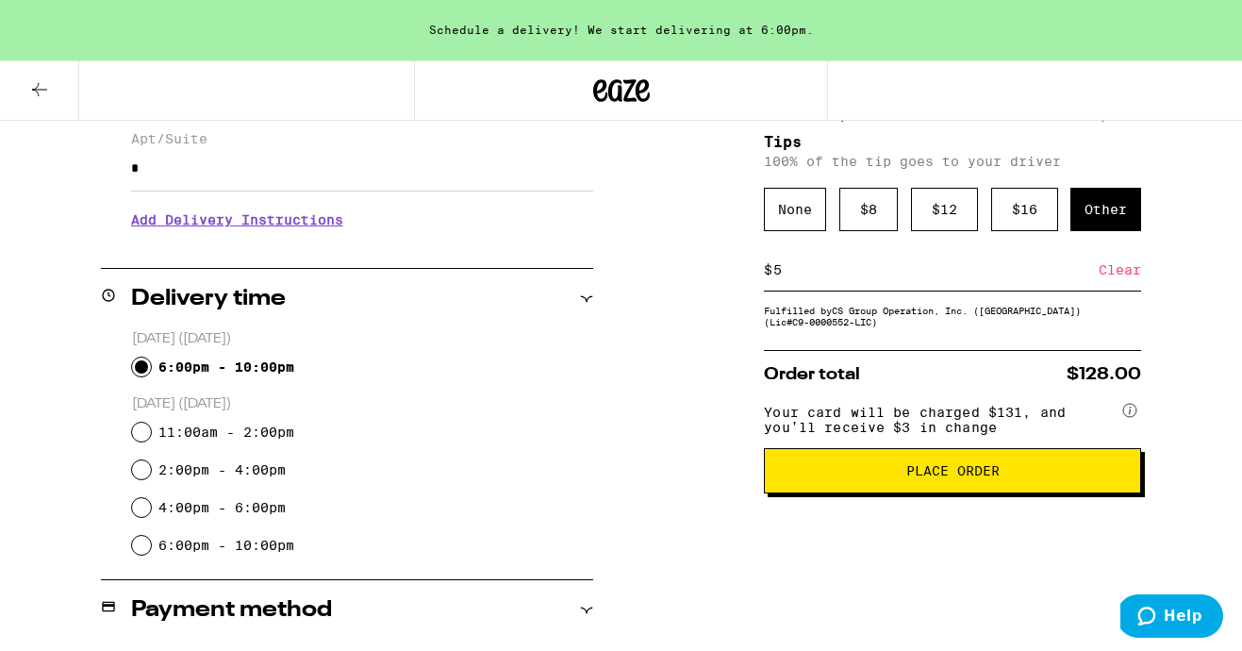
scroll to position [341, 0]
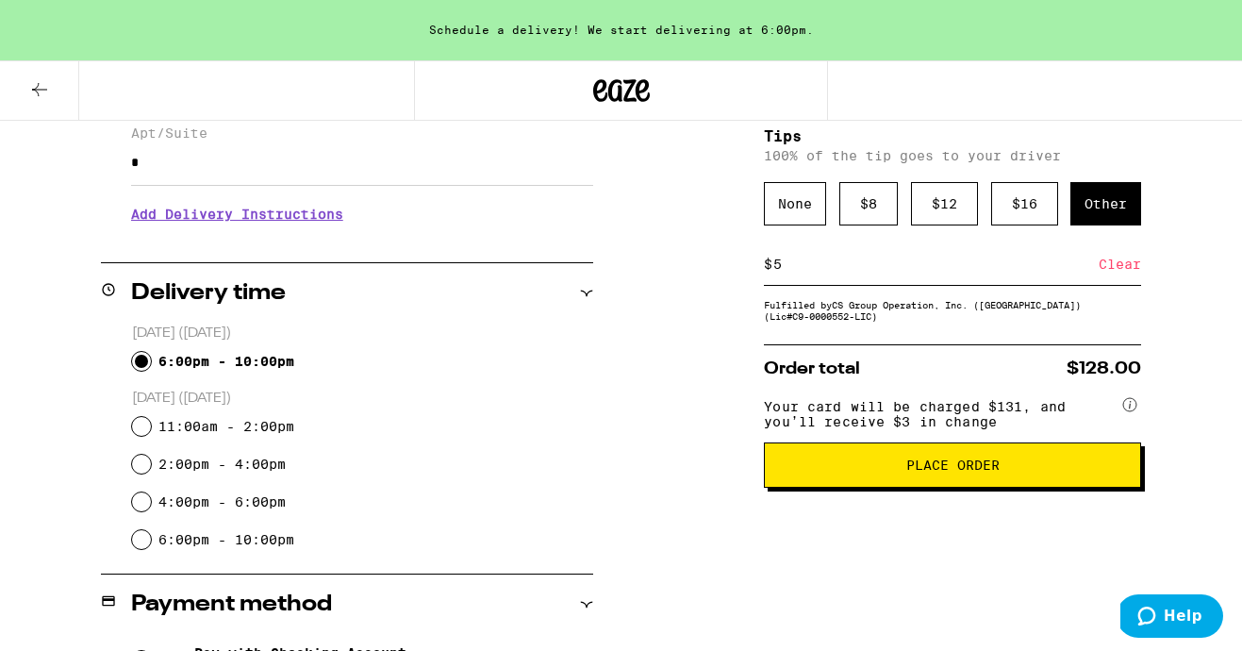
click at [22, 93] on button at bounding box center [39, 90] width 79 height 59
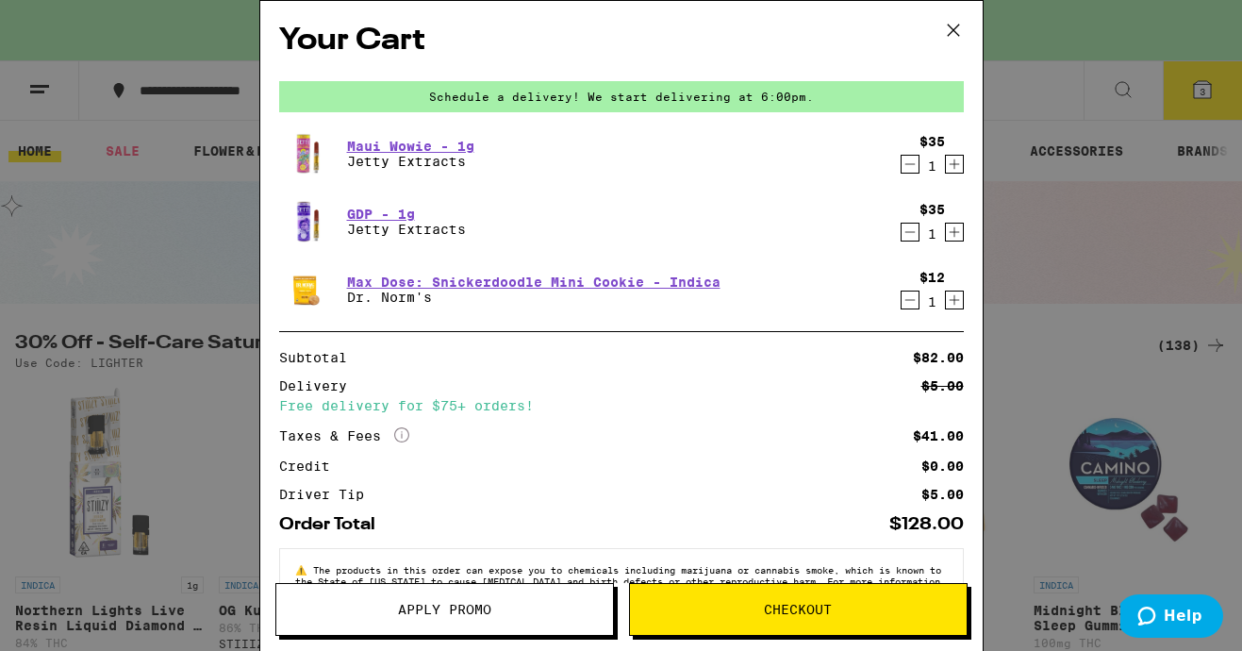
click at [524, 235] on div "GDP - 1g Jetty Extracts" at bounding box center [585, 221] width 612 height 53
click at [907, 167] on icon "Decrement" at bounding box center [910, 164] width 17 height 23
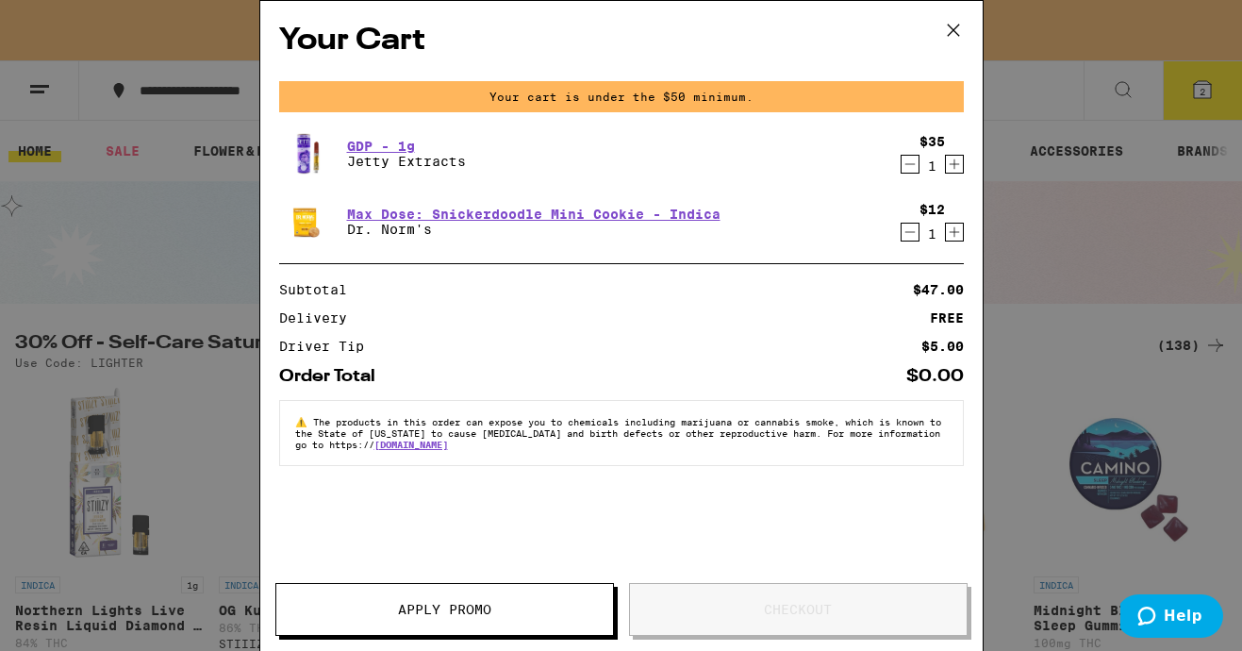
click at [955, 243] on icon "Increment" at bounding box center [954, 232] width 17 height 23
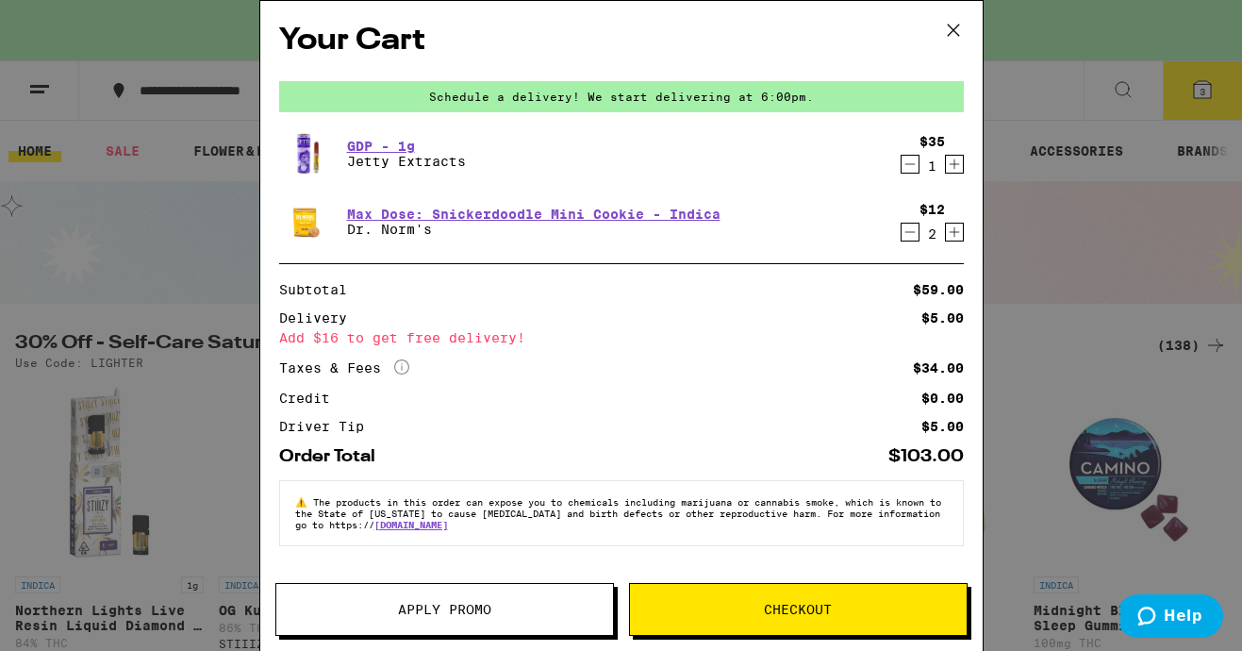
click at [949, 238] on icon "Increment" at bounding box center [954, 232] width 17 height 23
click at [749, 607] on span "Checkout" at bounding box center [798, 609] width 337 height 13
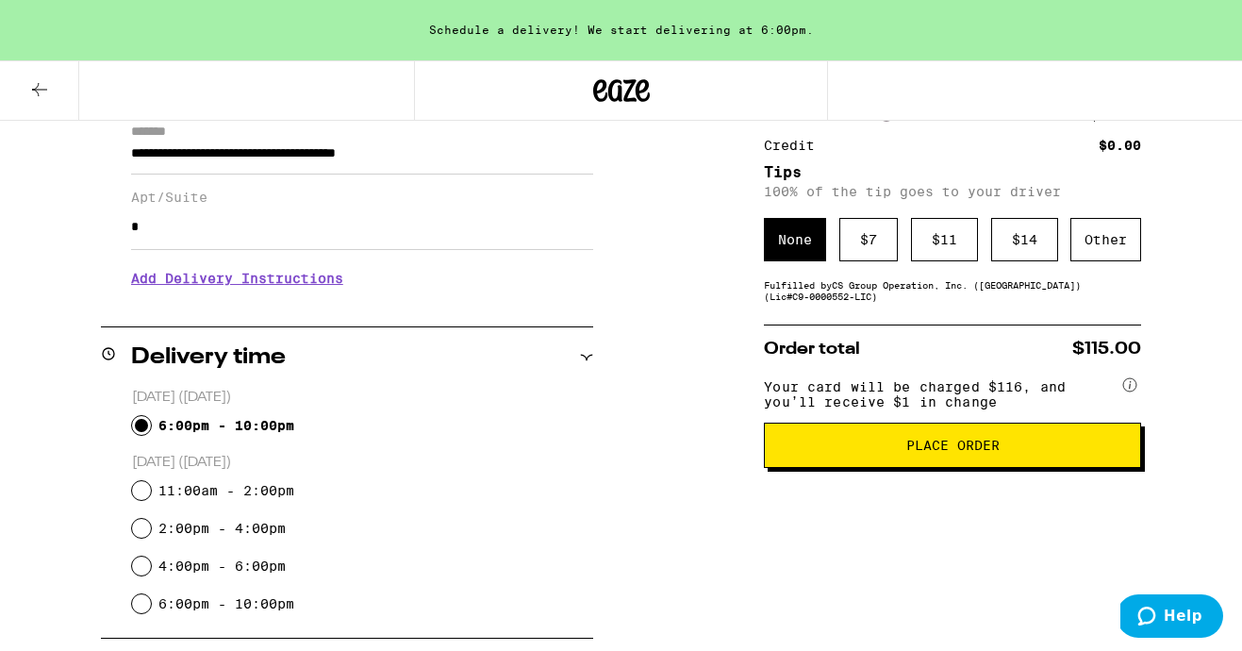
scroll to position [275, 0]
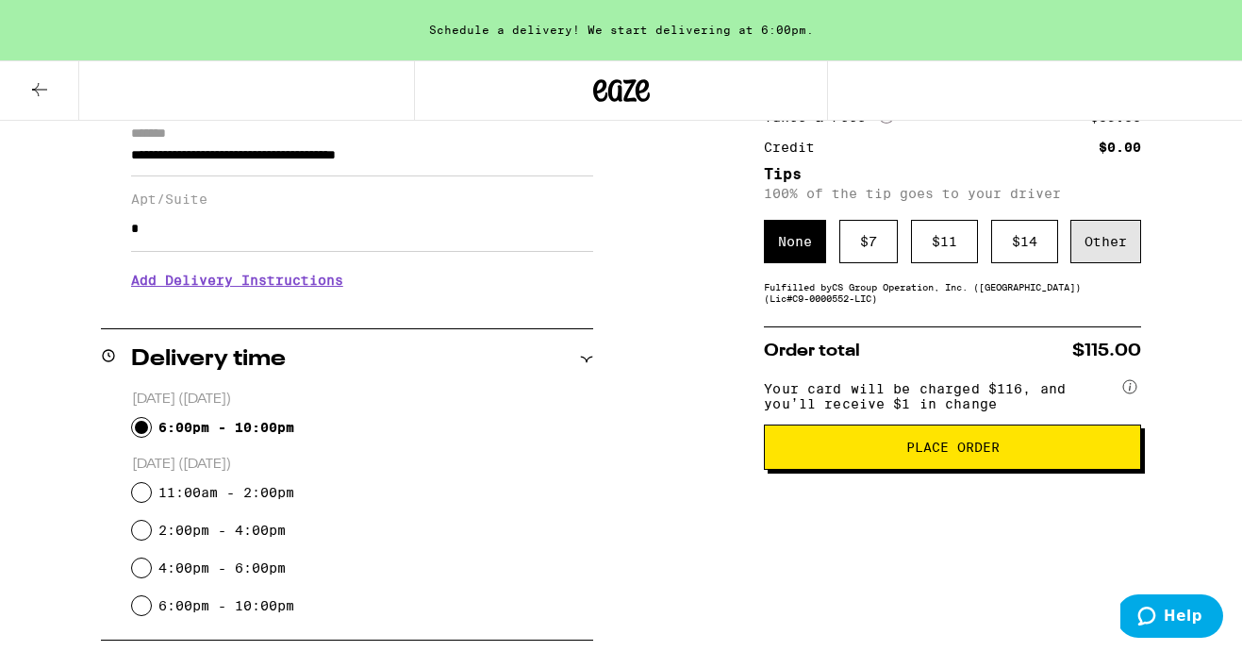
click at [1101, 226] on div "Other" at bounding box center [1106, 241] width 71 height 43
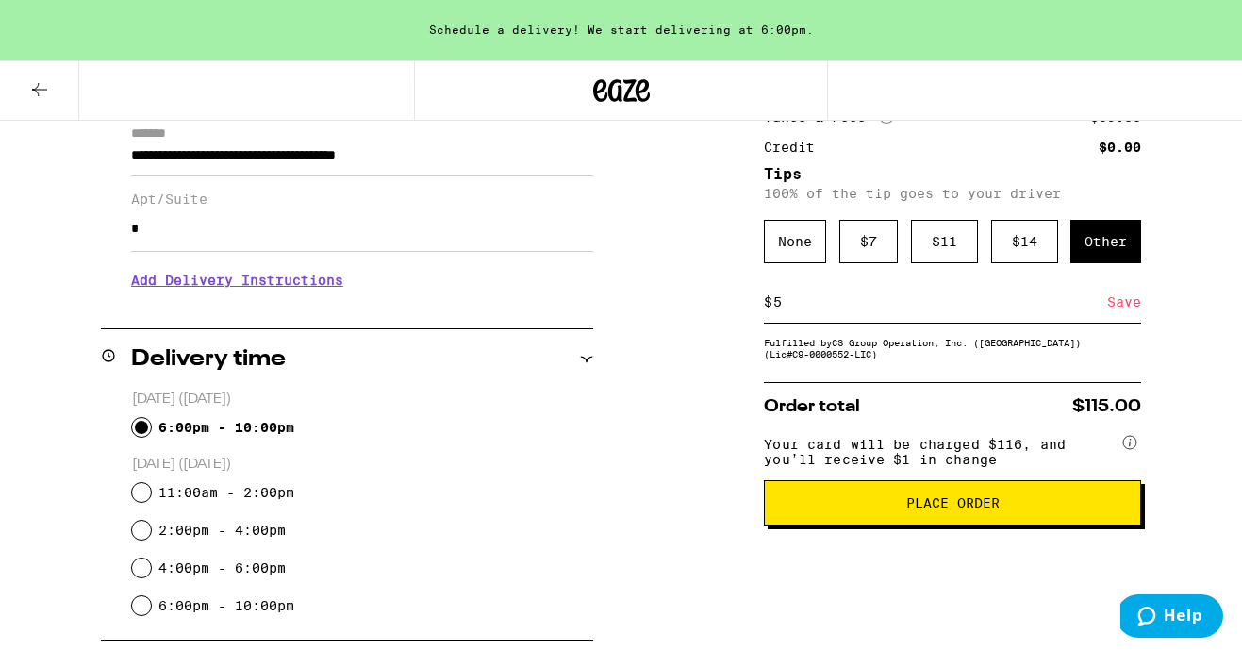
type input "5"
click at [1140, 312] on div "Save" at bounding box center [1124, 302] width 34 height 42
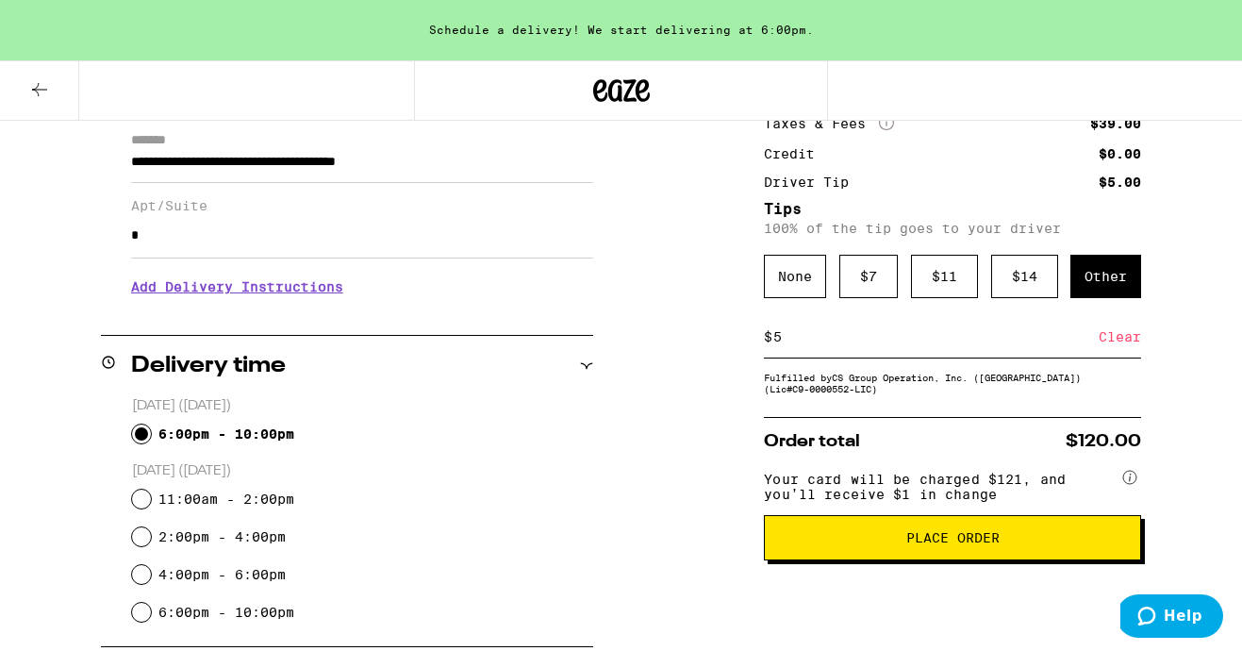
scroll to position [325, 0]
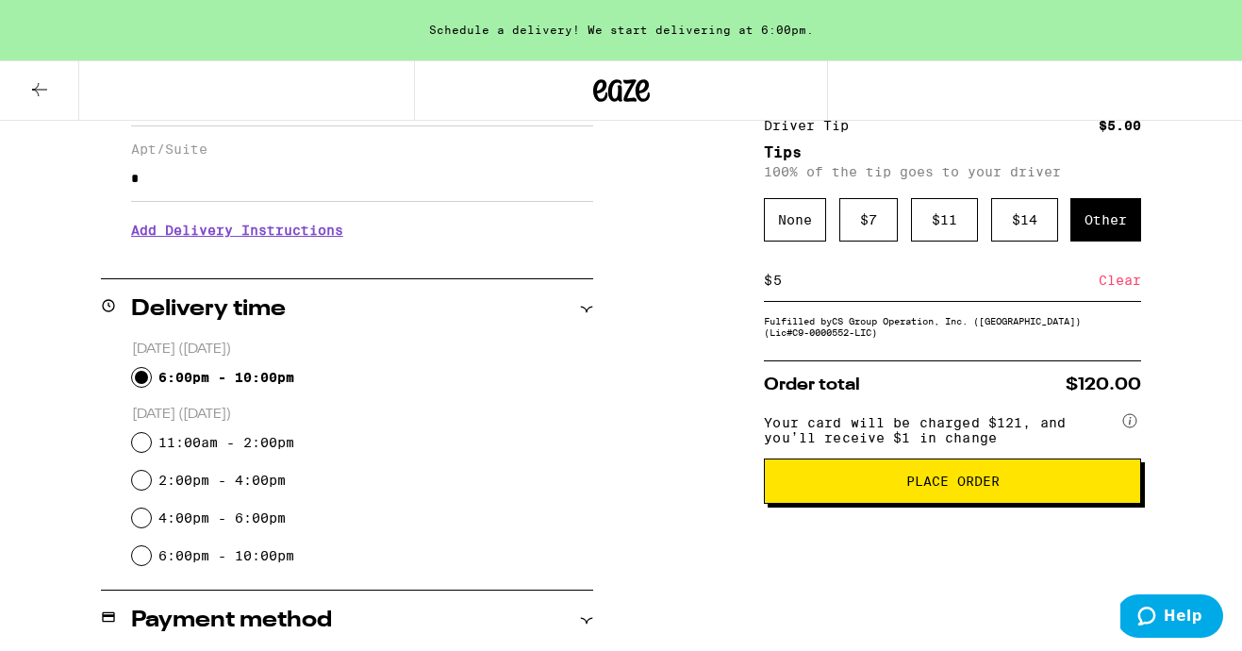
click at [29, 80] on icon at bounding box center [39, 89] width 23 height 23
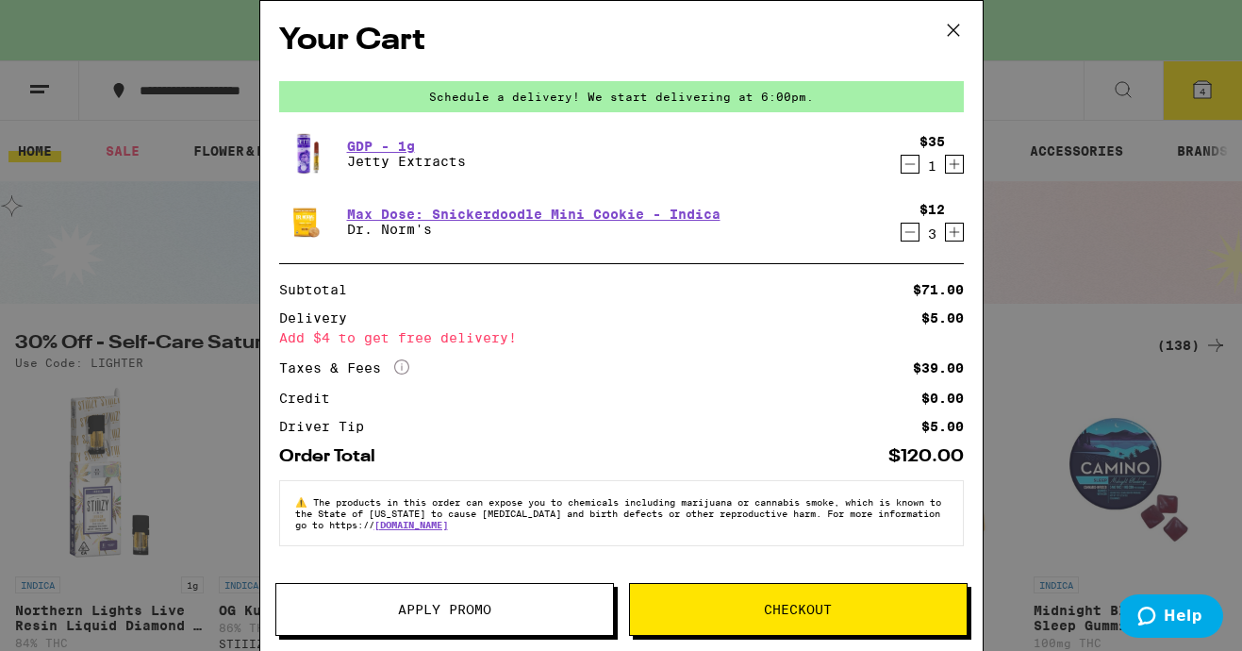
click at [956, 6] on button at bounding box center [953, 31] width 58 height 60
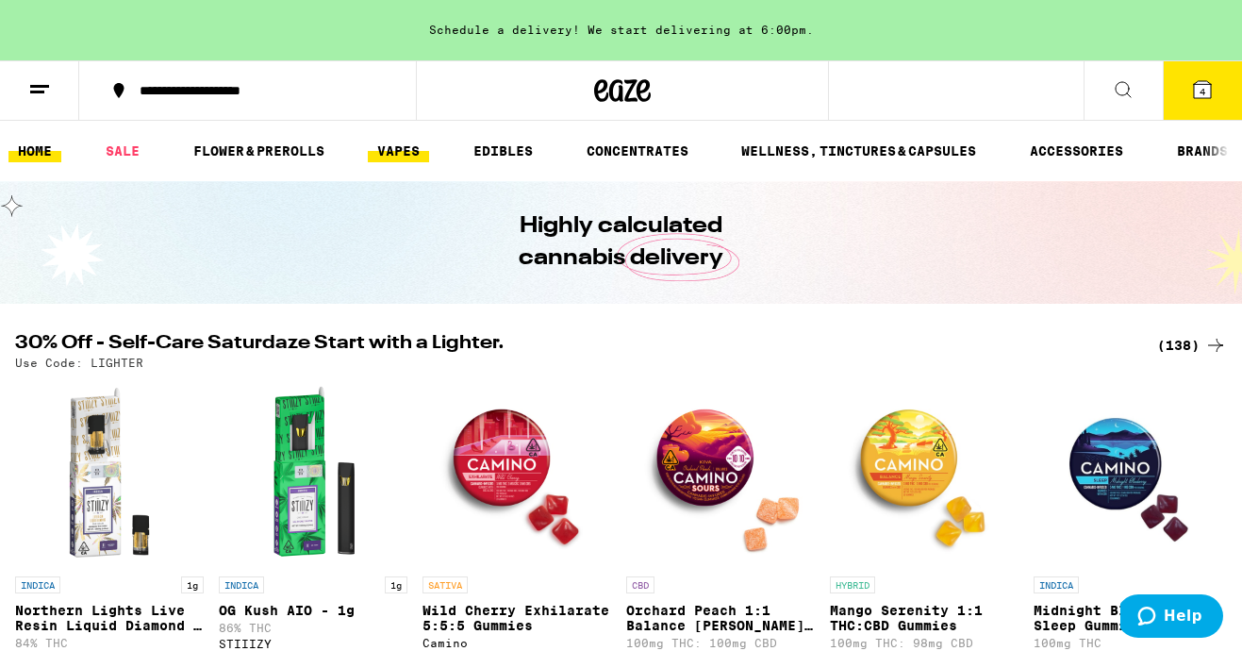
click at [391, 144] on link "VAPES" at bounding box center [398, 151] width 61 height 23
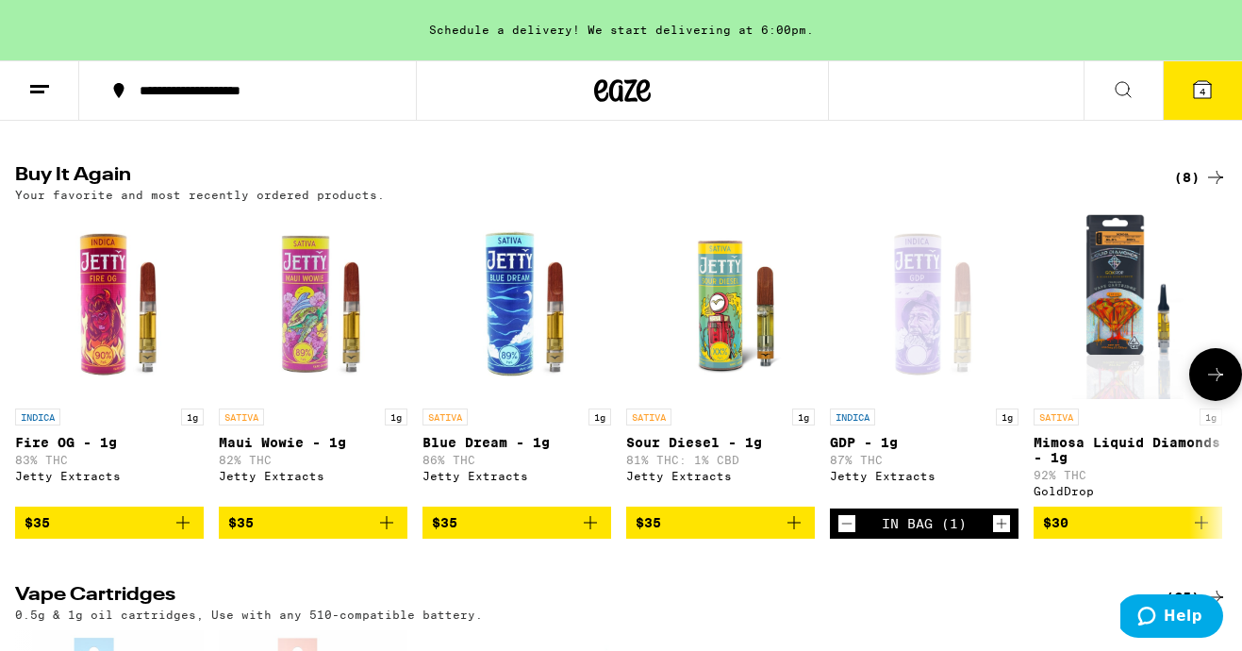
scroll to position [139, 0]
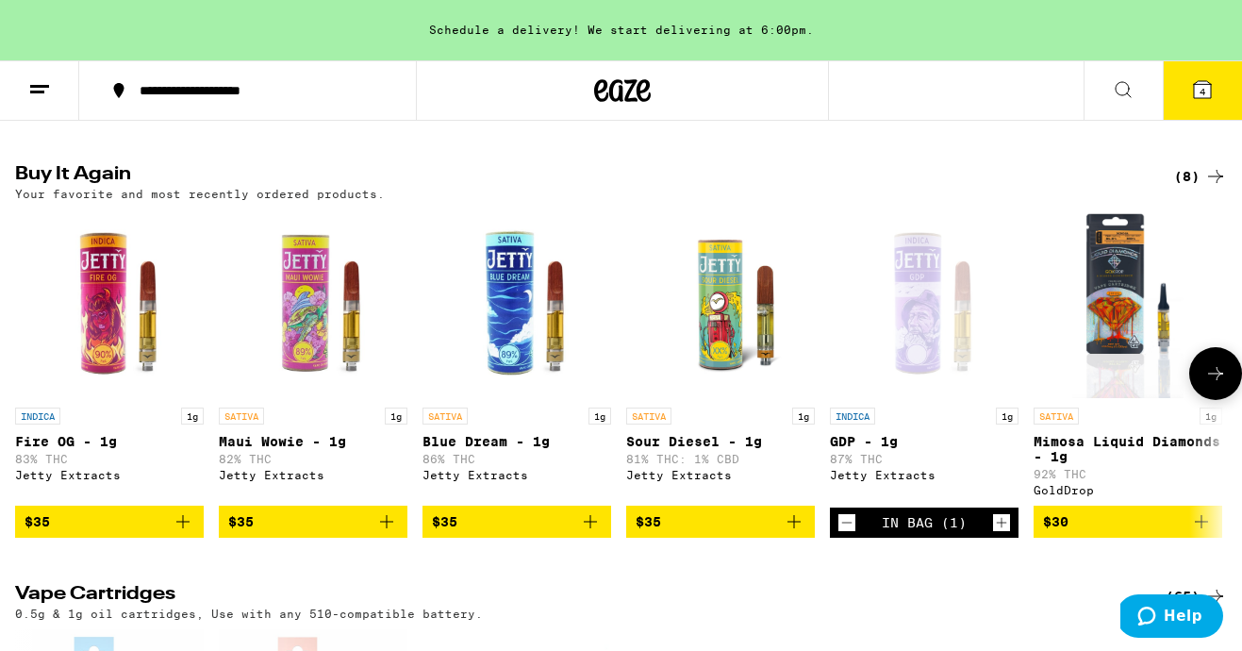
click at [187, 533] on icon "Add to bag" at bounding box center [183, 521] width 23 height 23
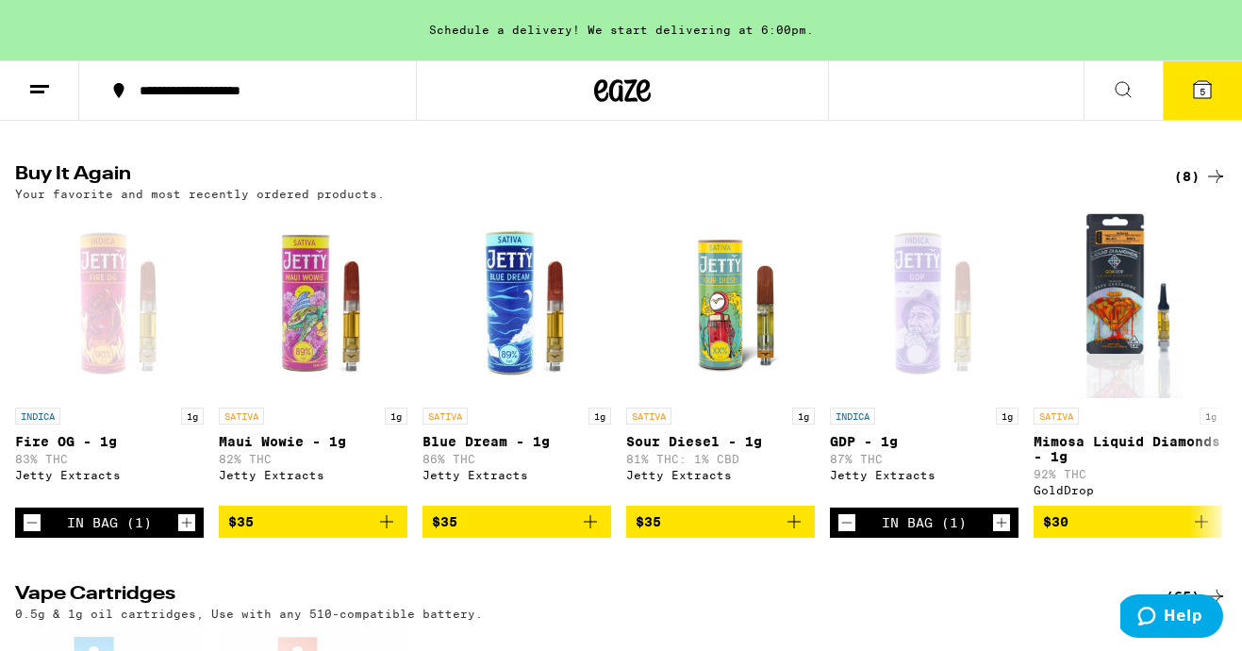
click at [1229, 71] on button "5" at bounding box center [1202, 90] width 79 height 58
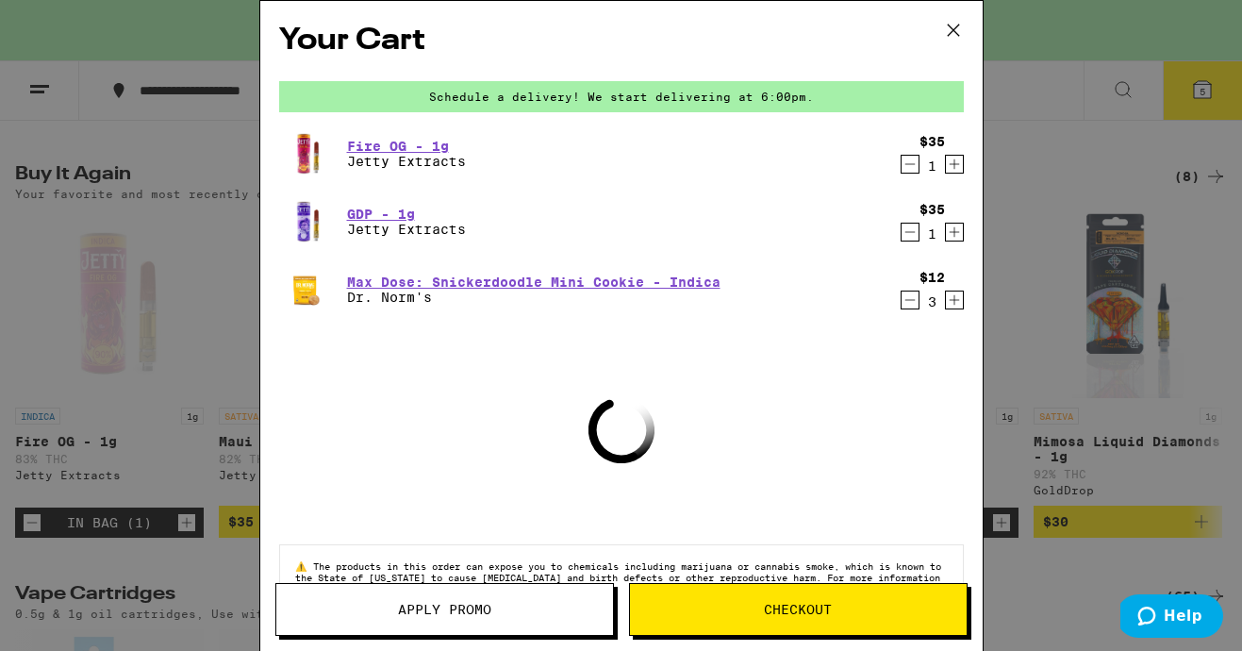
click at [913, 299] on icon "Decrement" at bounding box center [910, 300] width 17 height 23
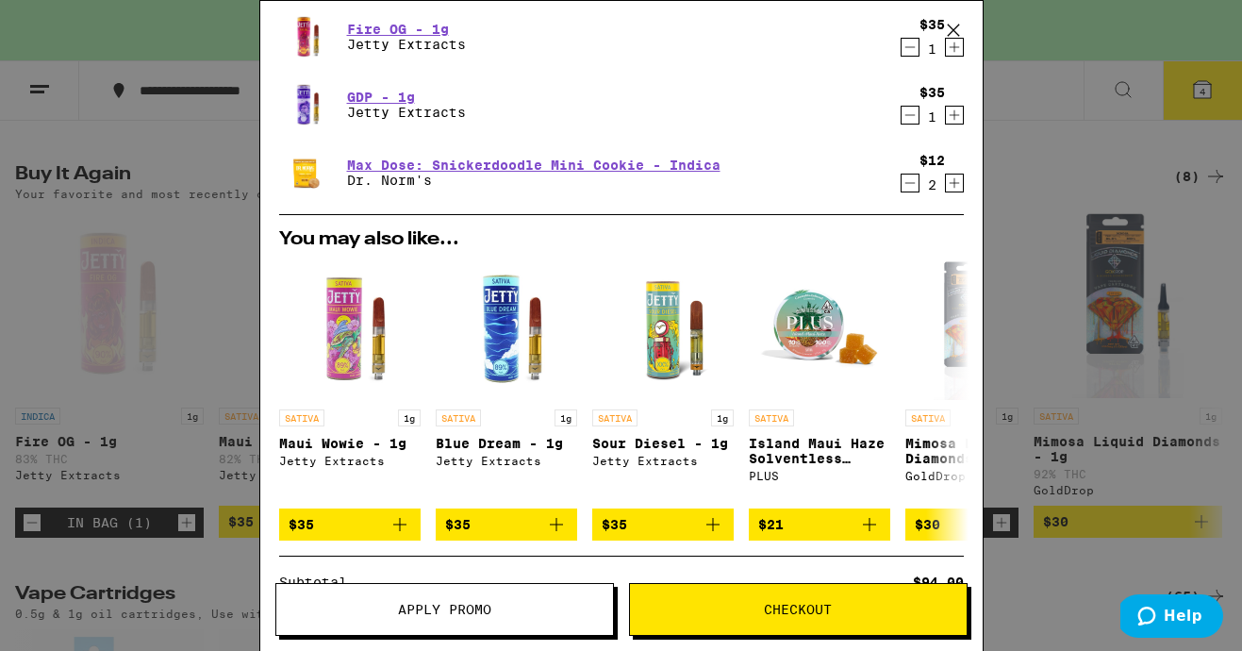
scroll to position [139, 0]
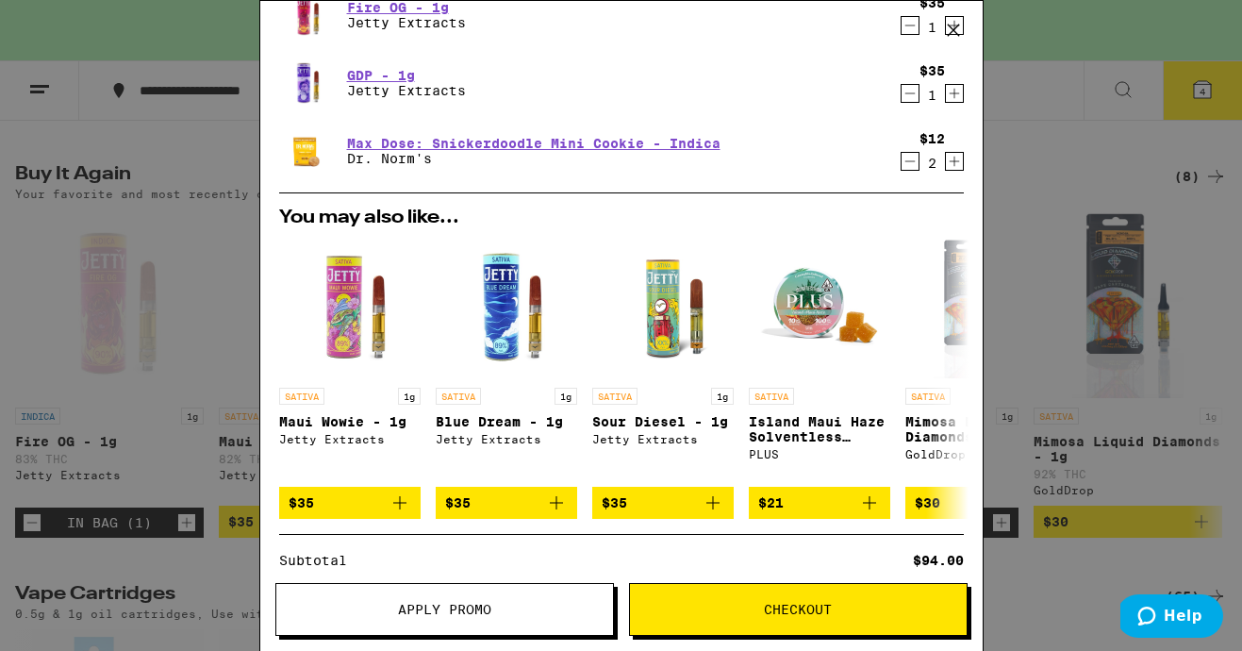
click at [906, 158] on icon "Decrement" at bounding box center [910, 161] width 17 height 23
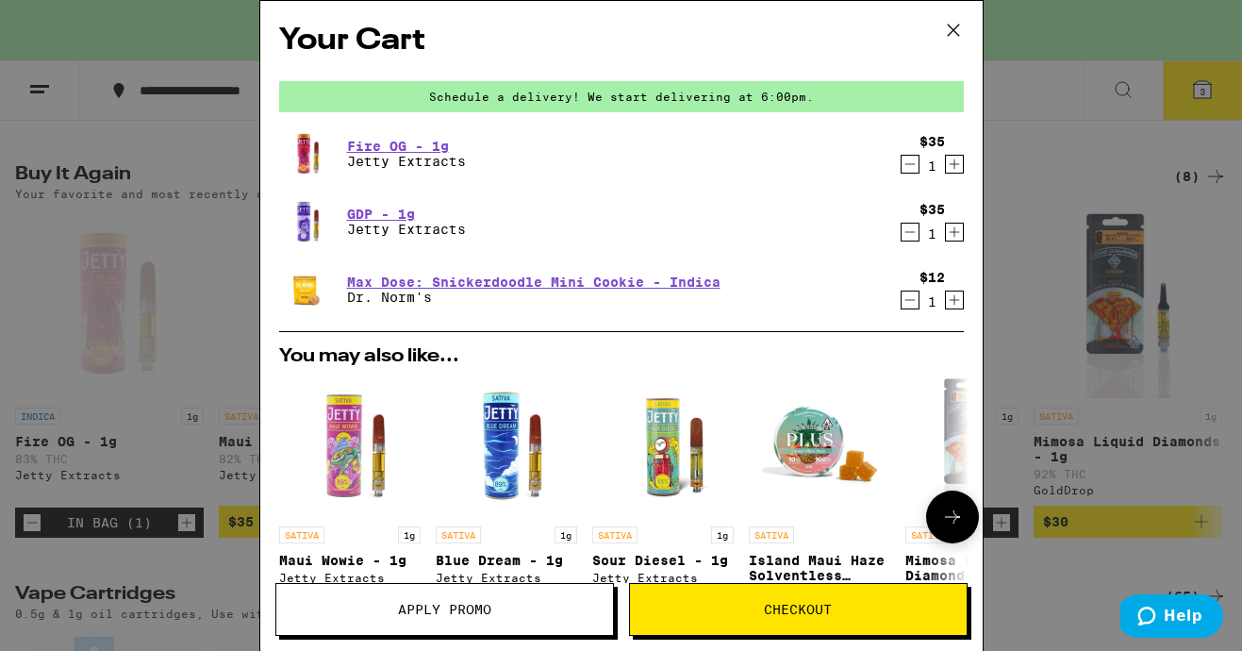
scroll to position [1, 0]
click at [813, 614] on span "Checkout" at bounding box center [798, 609] width 68 height 13
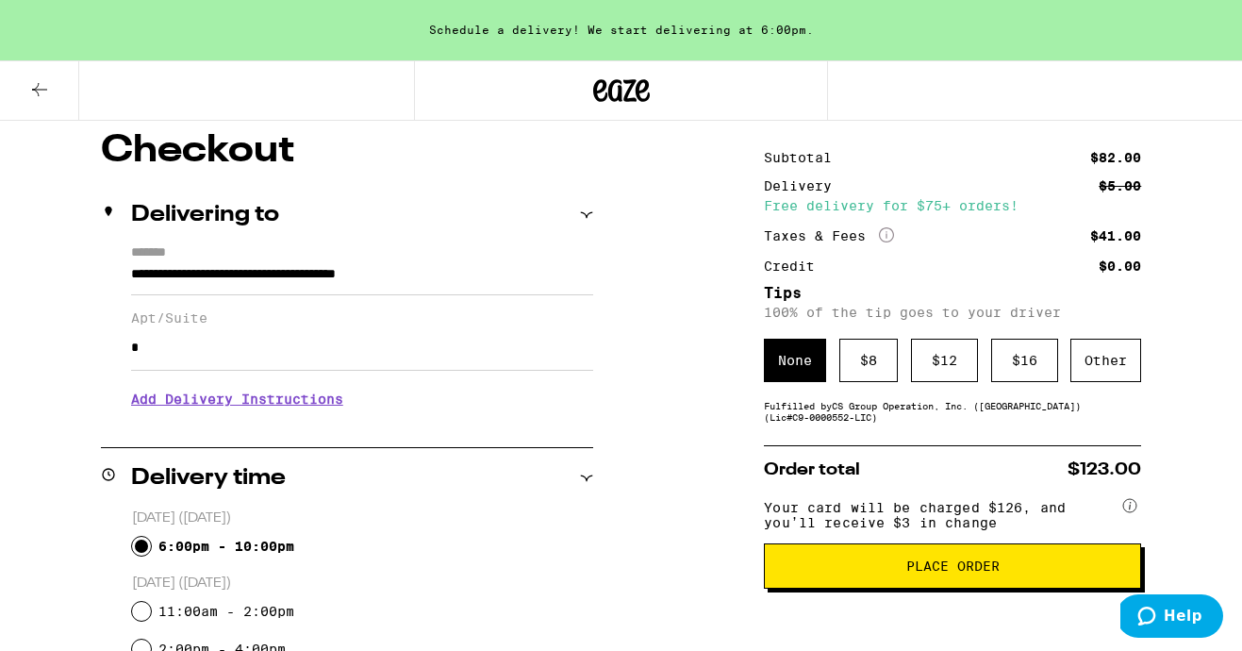
scroll to position [158, 0]
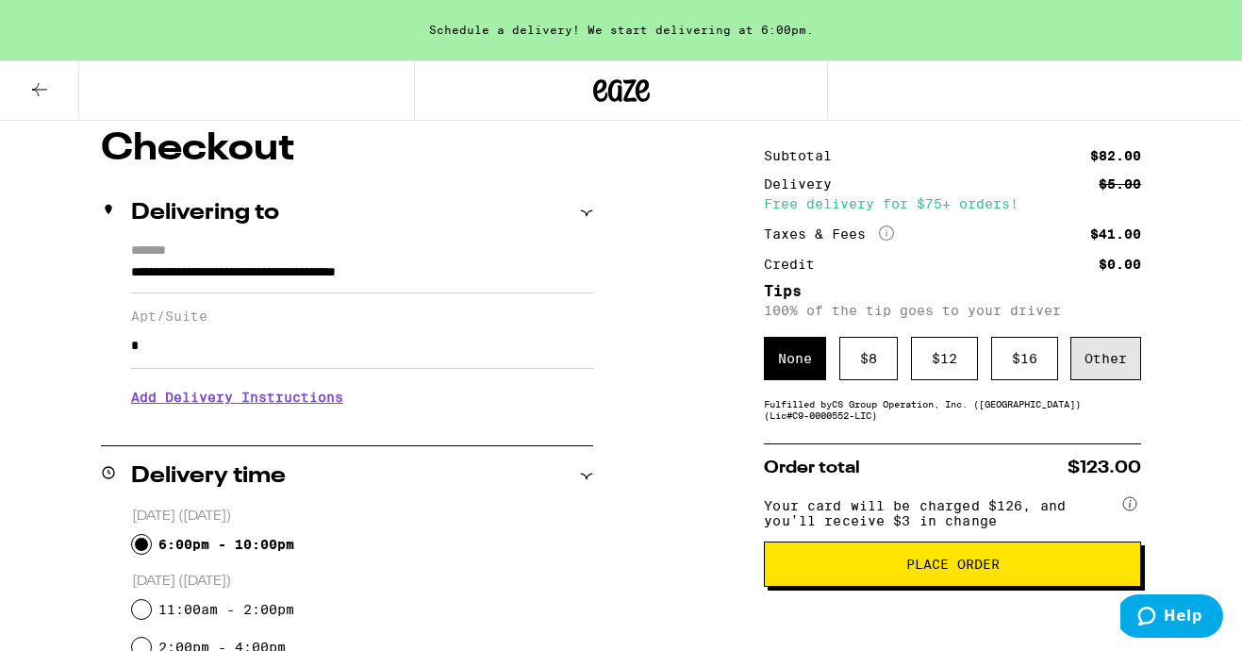
click at [1118, 361] on div "Other" at bounding box center [1106, 358] width 71 height 43
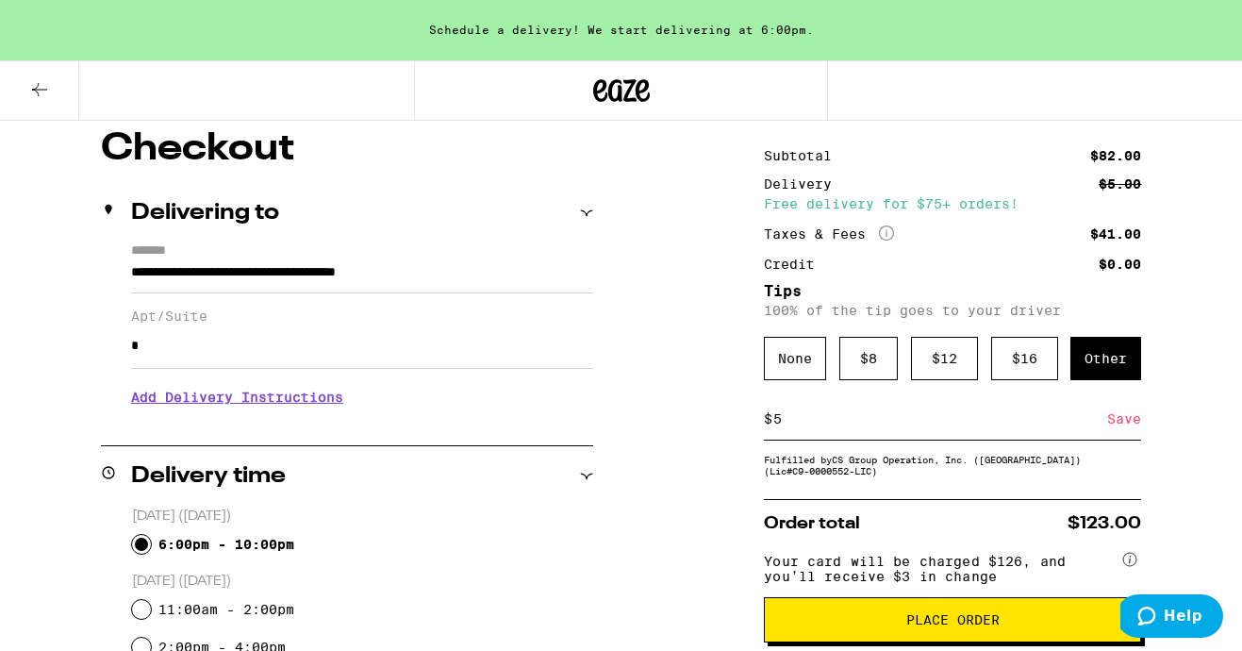
type input "5"
click at [1132, 435] on div "Save" at bounding box center [1124, 419] width 34 height 42
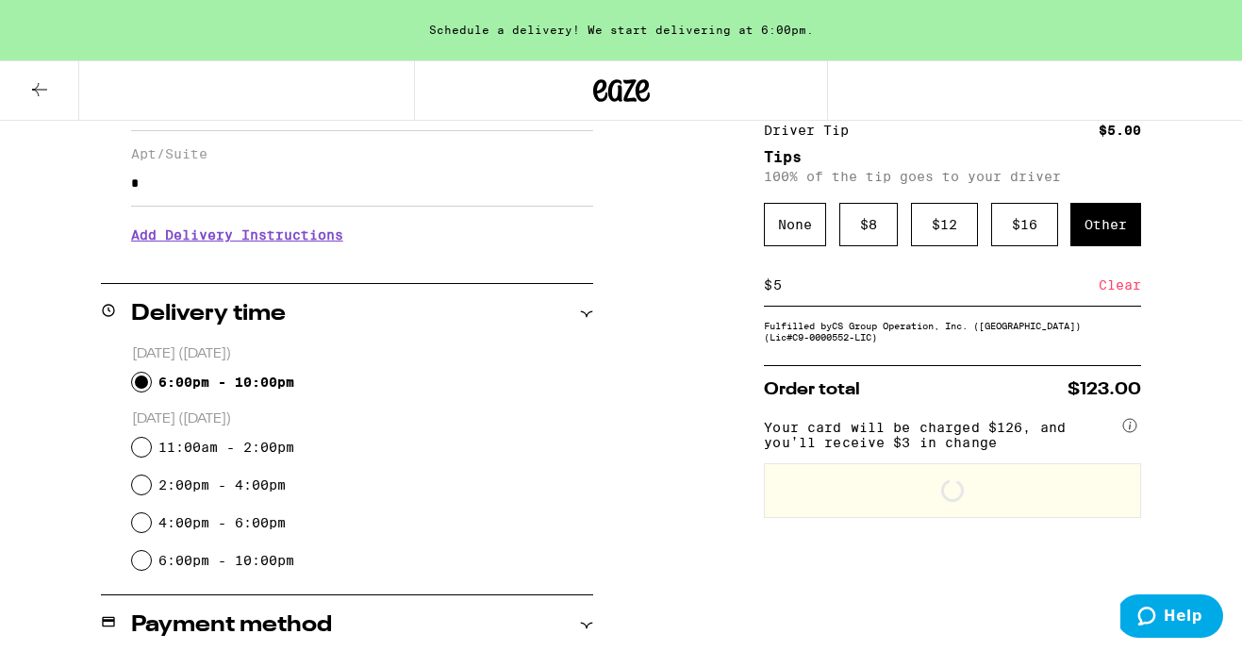
scroll to position [323, 0]
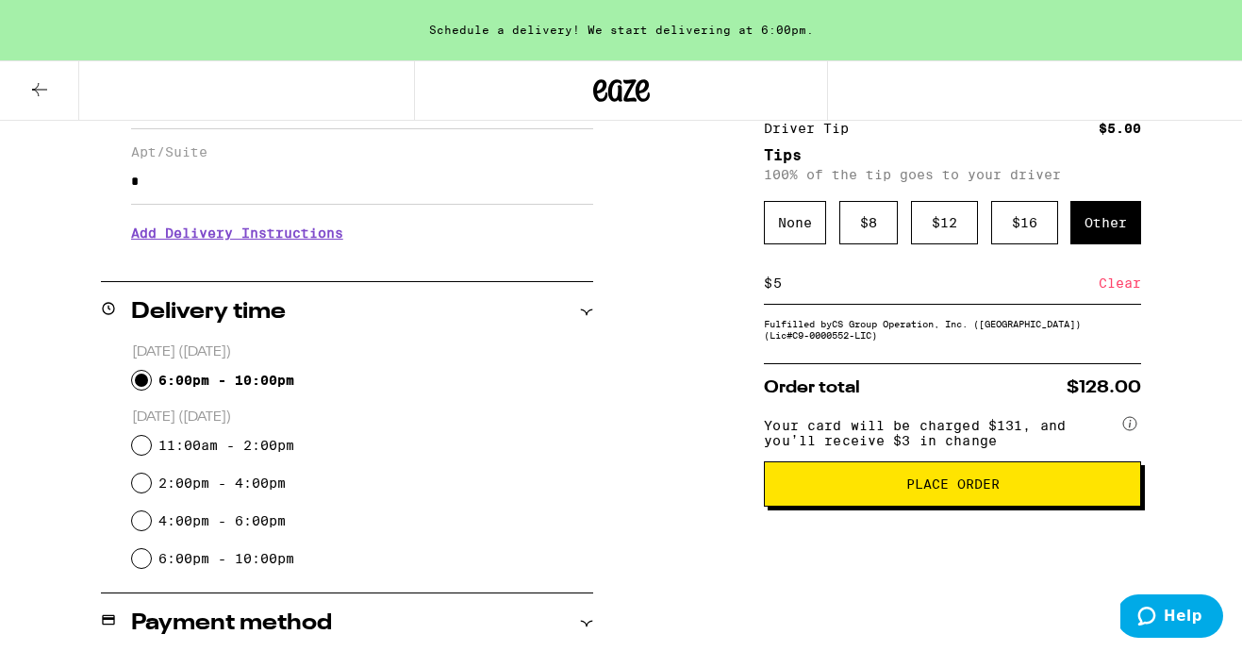
click at [932, 490] on span "Place Order" at bounding box center [953, 483] width 93 height 13
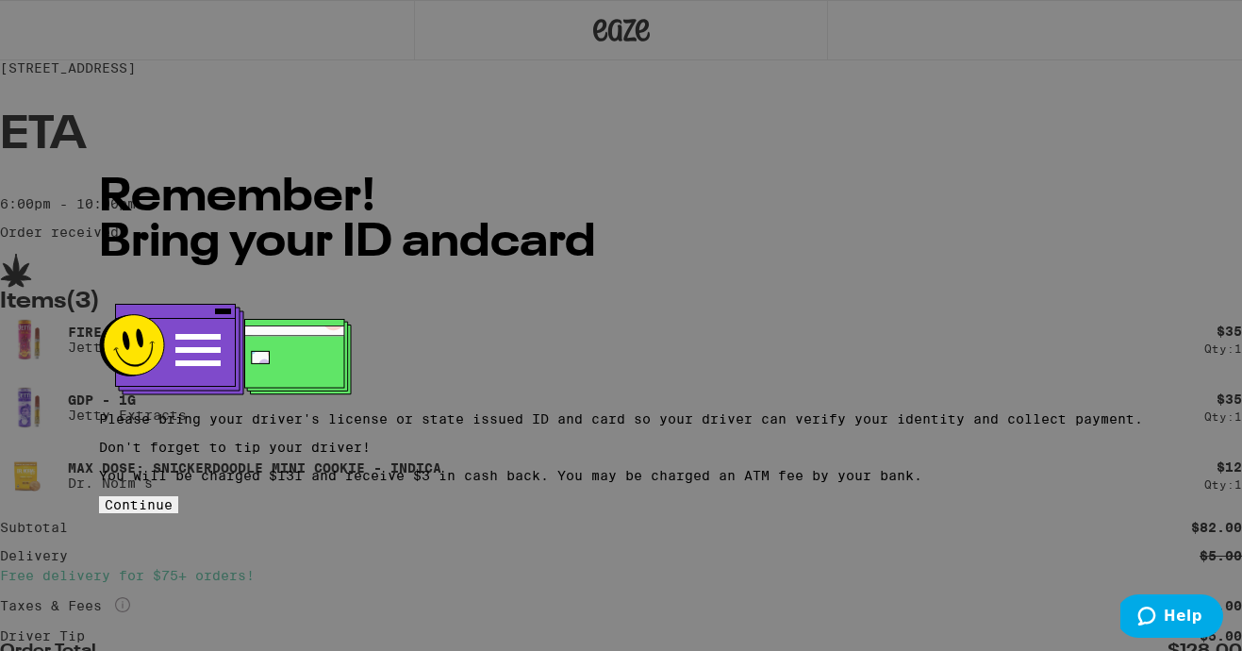
click at [173, 500] on span "Continue" at bounding box center [139, 504] width 68 height 15
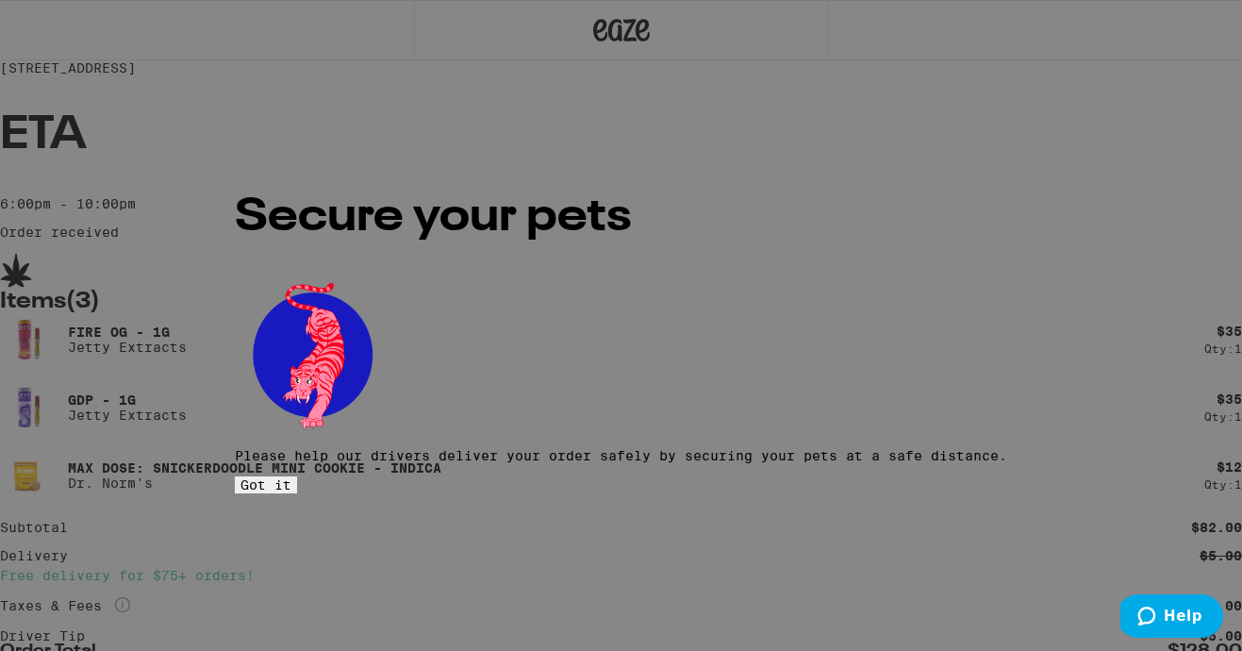
click at [297, 476] on button "Got it" at bounding box center [266, 484] width 62 height 17
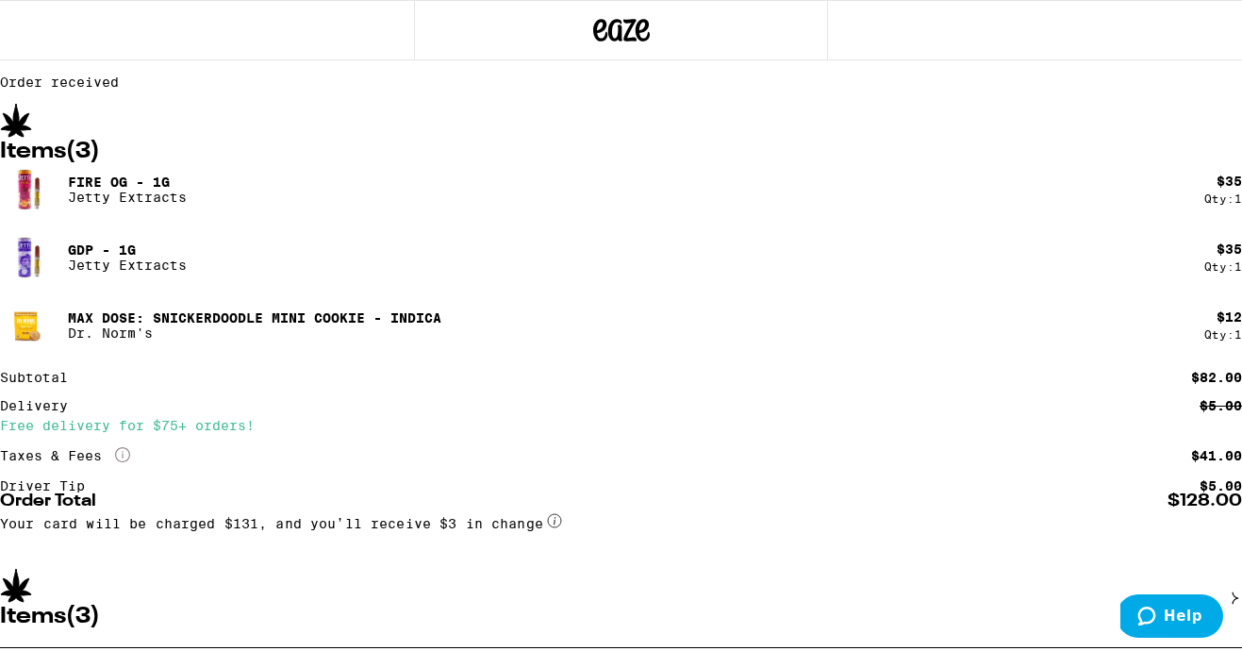
scroll to position [142, 0]
